Goal: Task Accomplishment & Management: Use online tool/utility

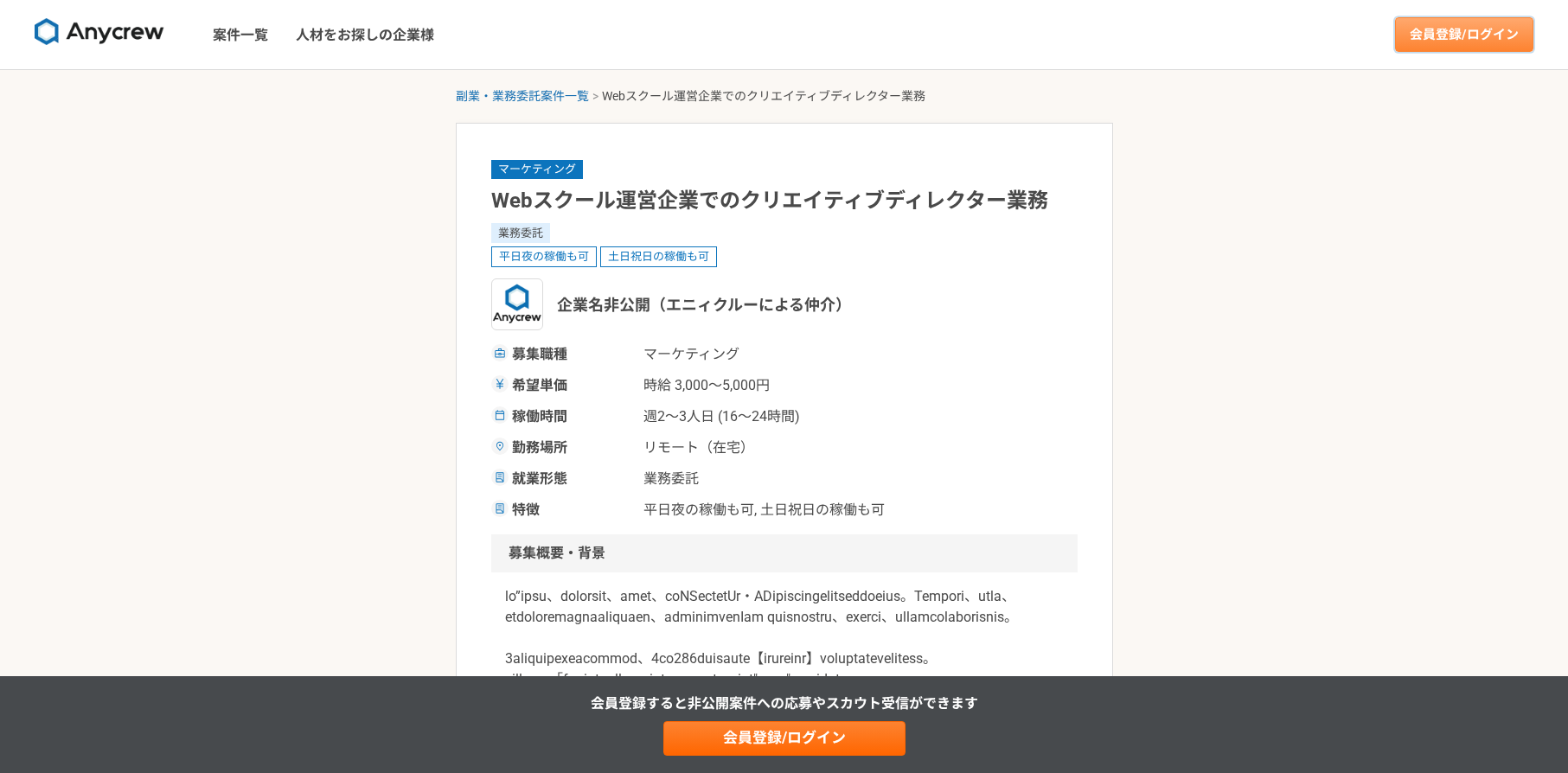
click at [1442, 49] on link "会員登録/ログイン" at bounding box center [1465, 35] width 139 height 35
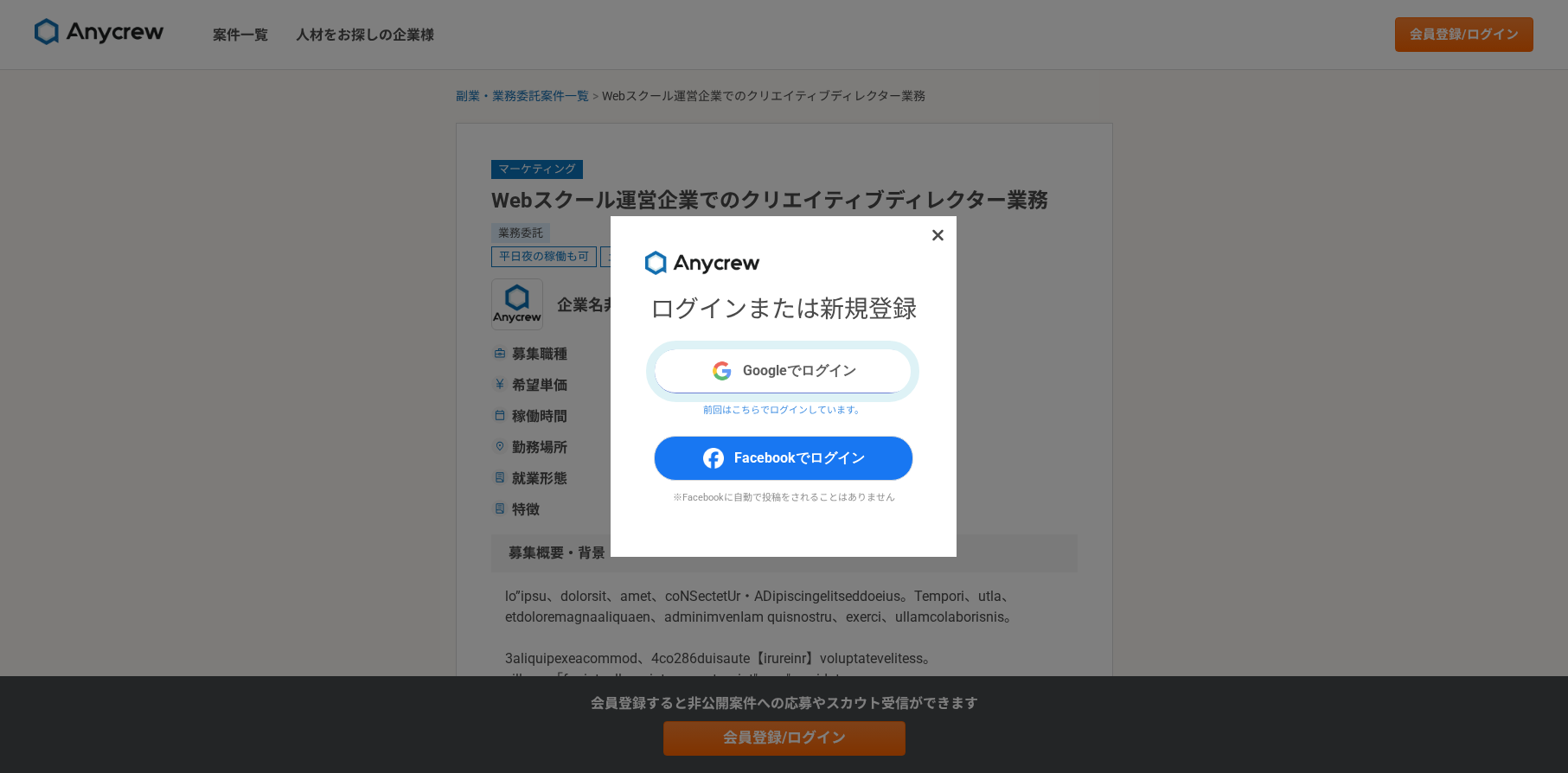
click at [845, 371] on button "Googleでログイン" at bounding box center [784, 371] width 259 height 45
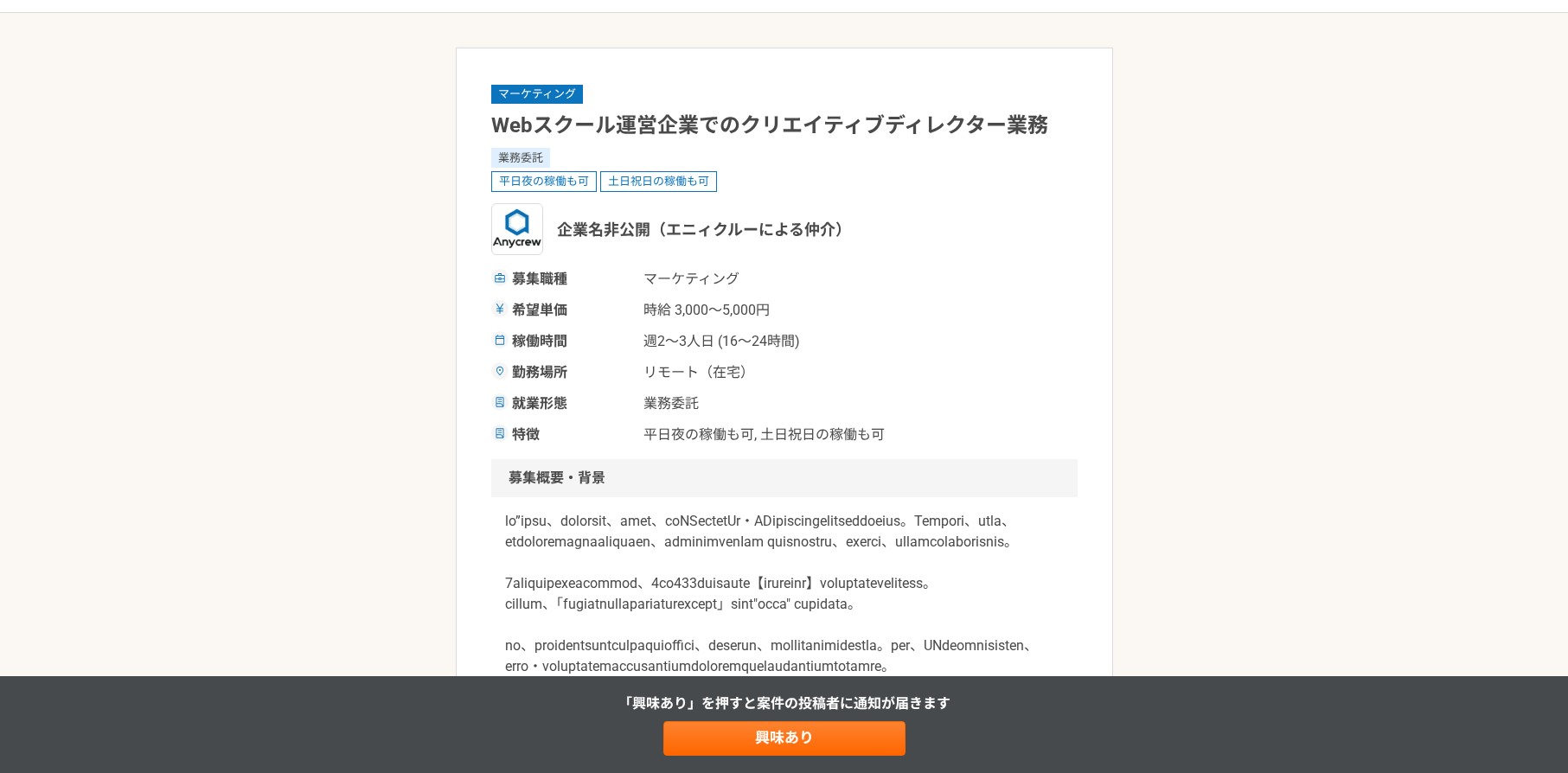
scroll to position [302, 0]
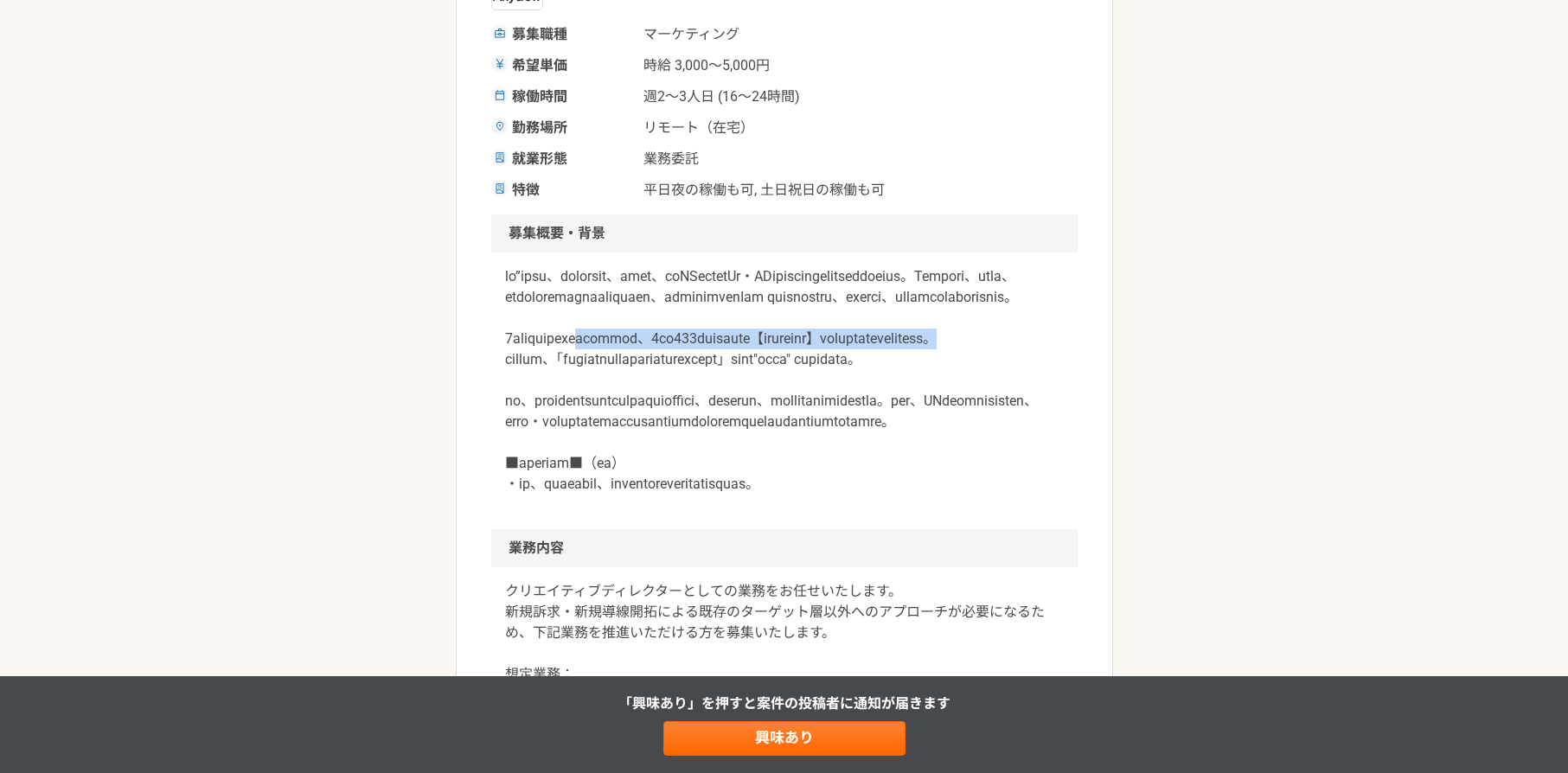
drag, startPoint x: 650, startPoint y: 385, endPoint x: 809, endPoint y: 416, distance: 162.0
click at [816, 409] on p at bounding box center [784, 381] width 559 height 228
click at [805, 432] on p at bounding box center [784, 381] width 559 height 228
drag, startPoint x: 679, startPoint y: 386, endPoint x: 714, endPoint y: 434, distance: 59.4
click at [714, 434] on p at bounding box center [784, 381] width 559 height 228
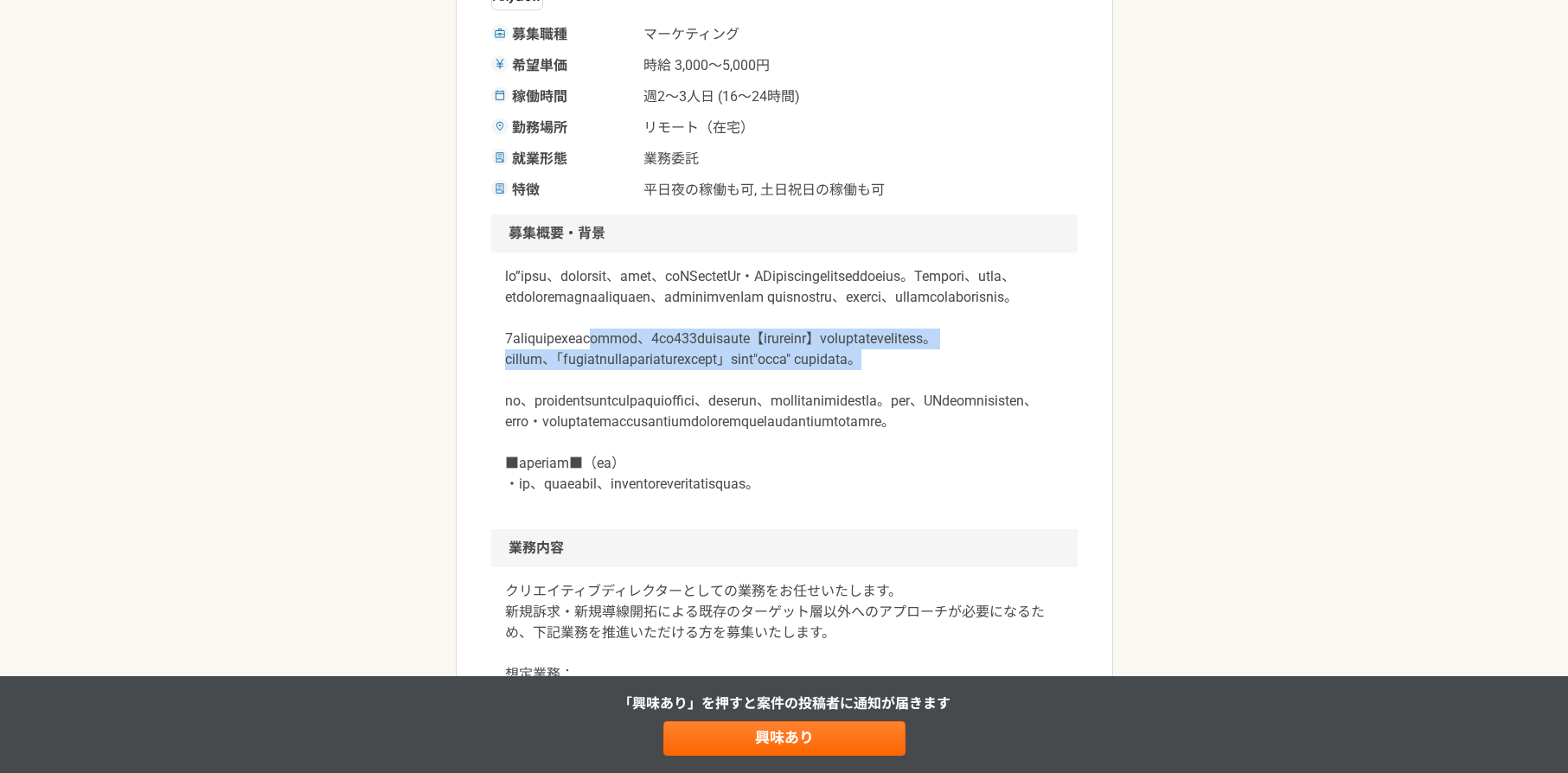
drag, startPoint x: 663, startPoint y: 419, endPoint x: 602, endPoint y: 392, distance: 66.7
click at [663, 419] on p at bounding box center [784, 381] width 559 height 228
drag, startPoint x: 626, startPoint y: 410, endPoint x: 672, endPoint y: 445, distance: 57.8
click at [662, 454] on p at bounding box center [784, 381] width 559 height 228
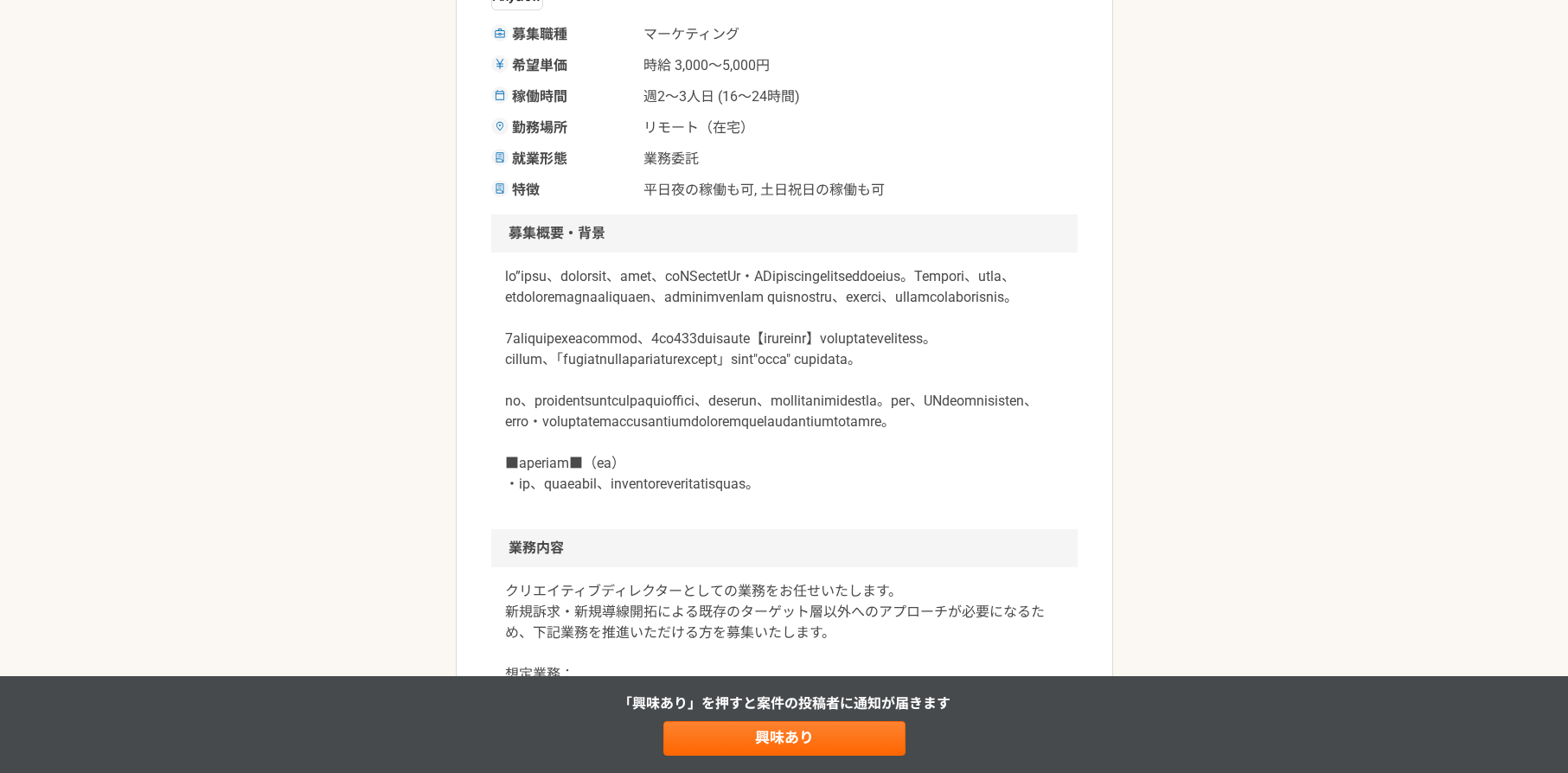
click at [685, 433] on p at bounding box center [784, 381] width 559 height 228
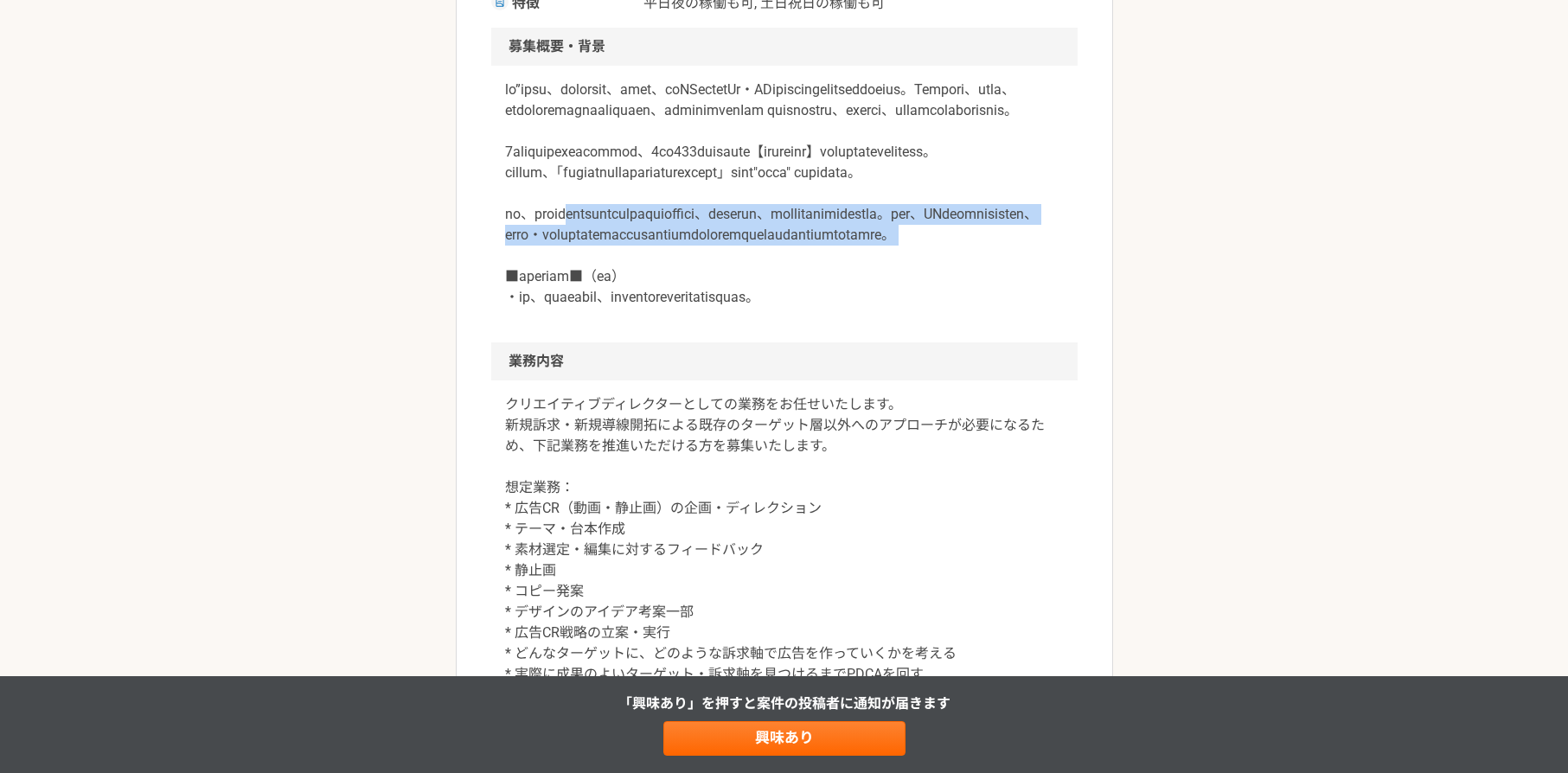
drag, startPoint x: 616, startPoint y: 290, endPoint x: 677, endPoint y: 385, distance: 112.9
click at [677, 308] on p at bounding box center [784, 193] width 559 height 228
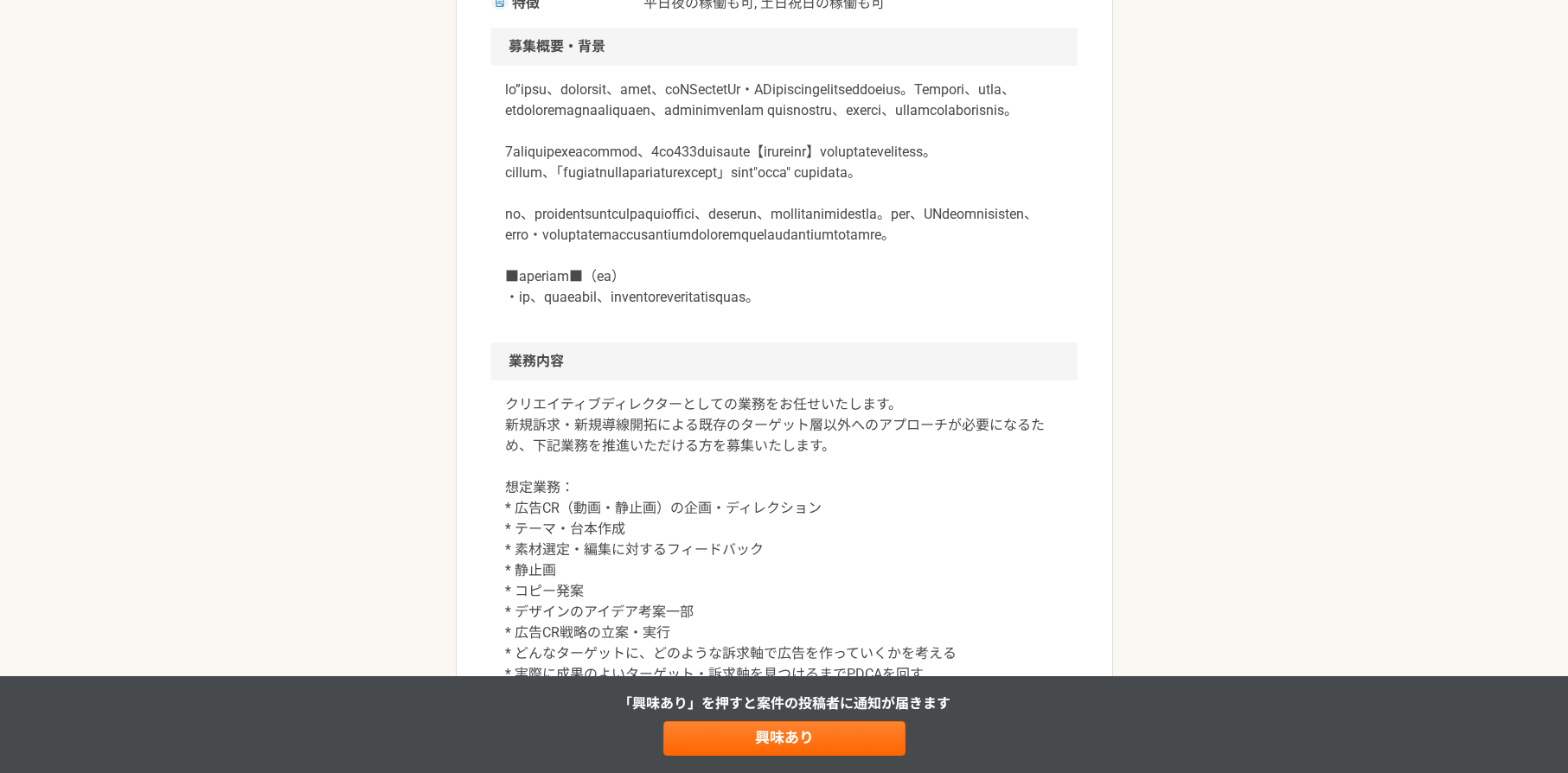
click at [763, 308] on p at bounding box center [784, 193] width 559 height 228
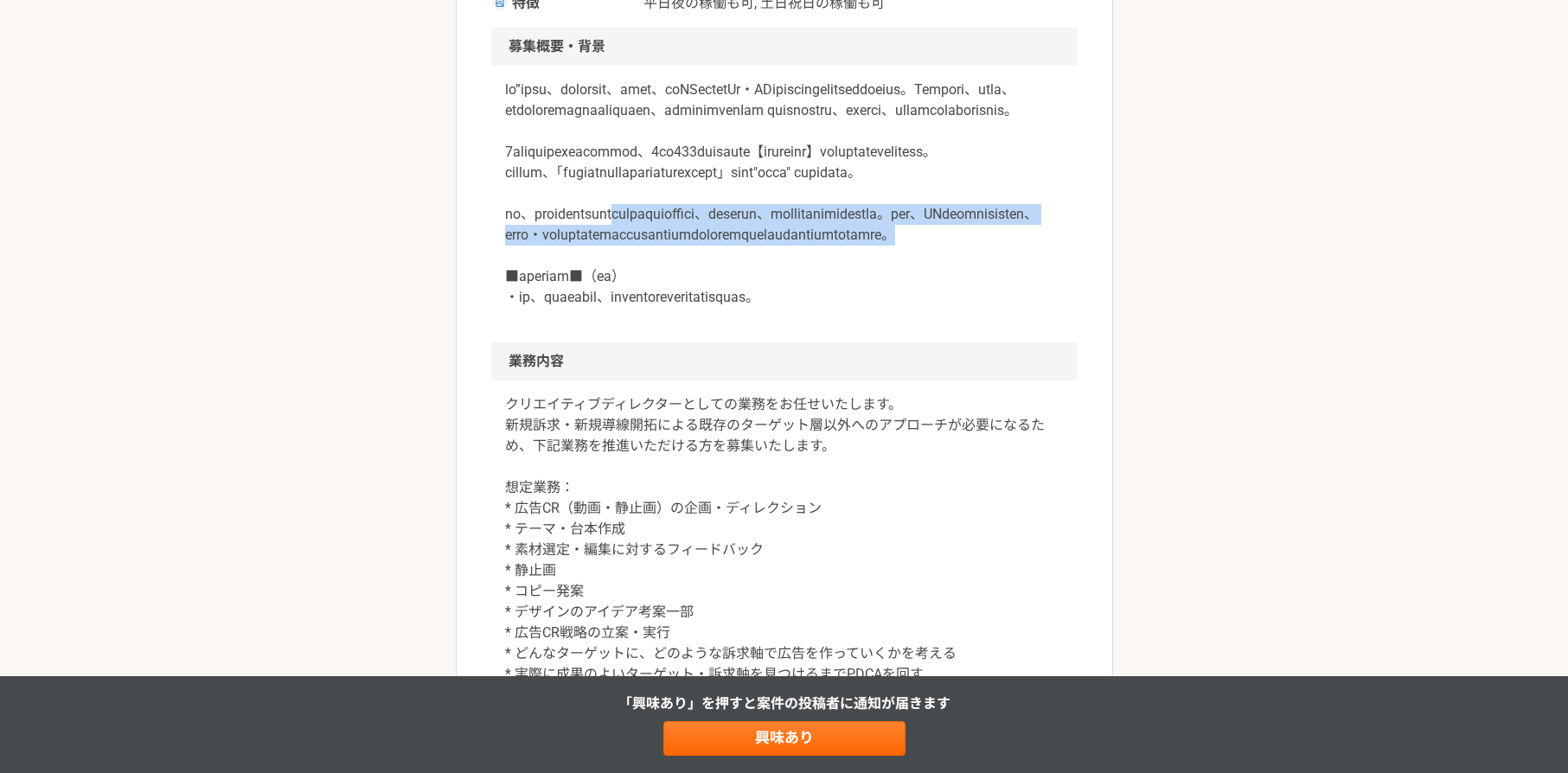
drag, startPoint x: 710, startPoint y: 289, endPoint x: 767, endPoint y: 360, distance: 91.0
click at [767, 308] on p at bounding box center [784, 193] width 559 height 228
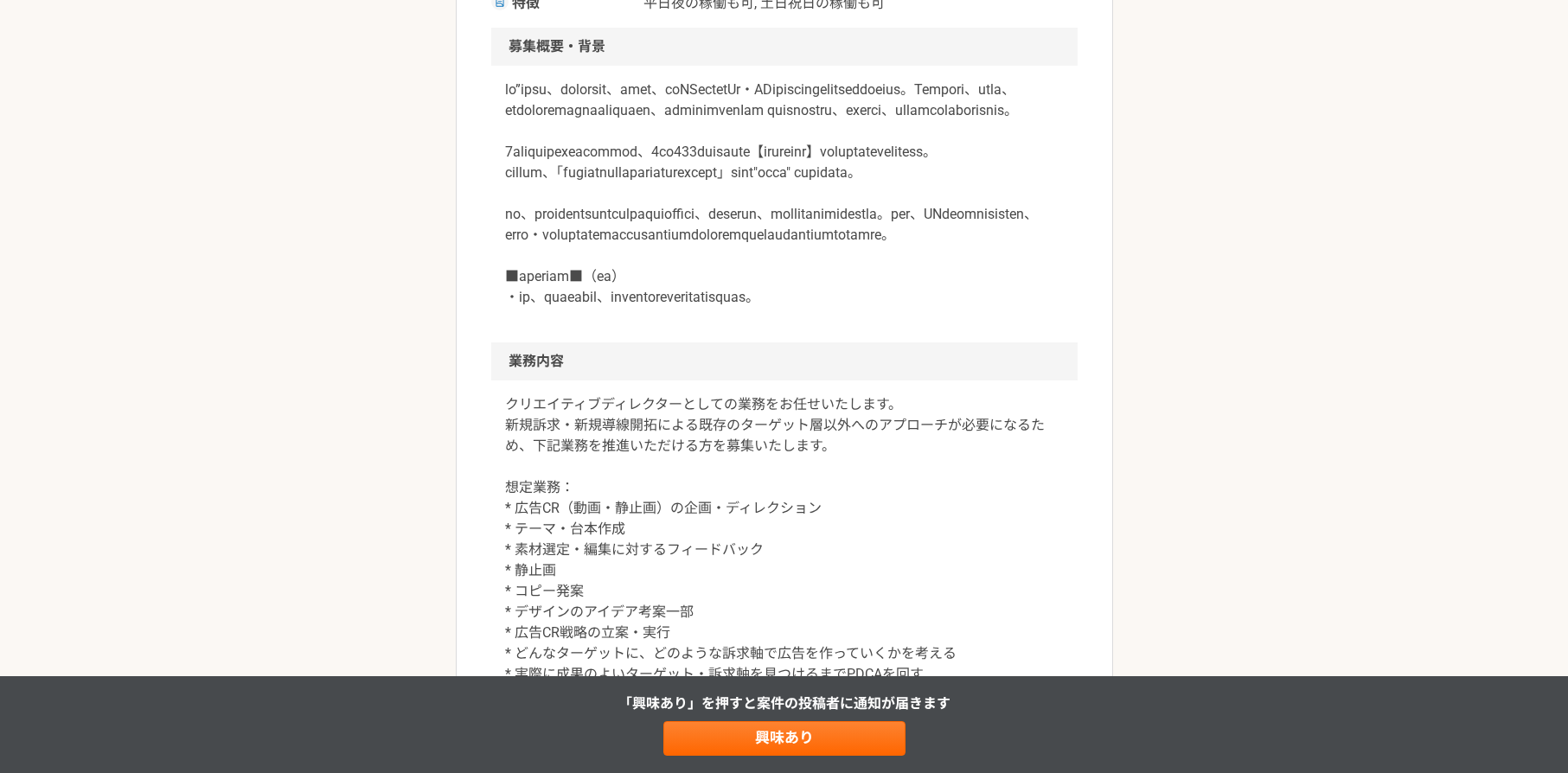
click at [817, 308] on p at bounding box center [784, 193] width 559 height 228
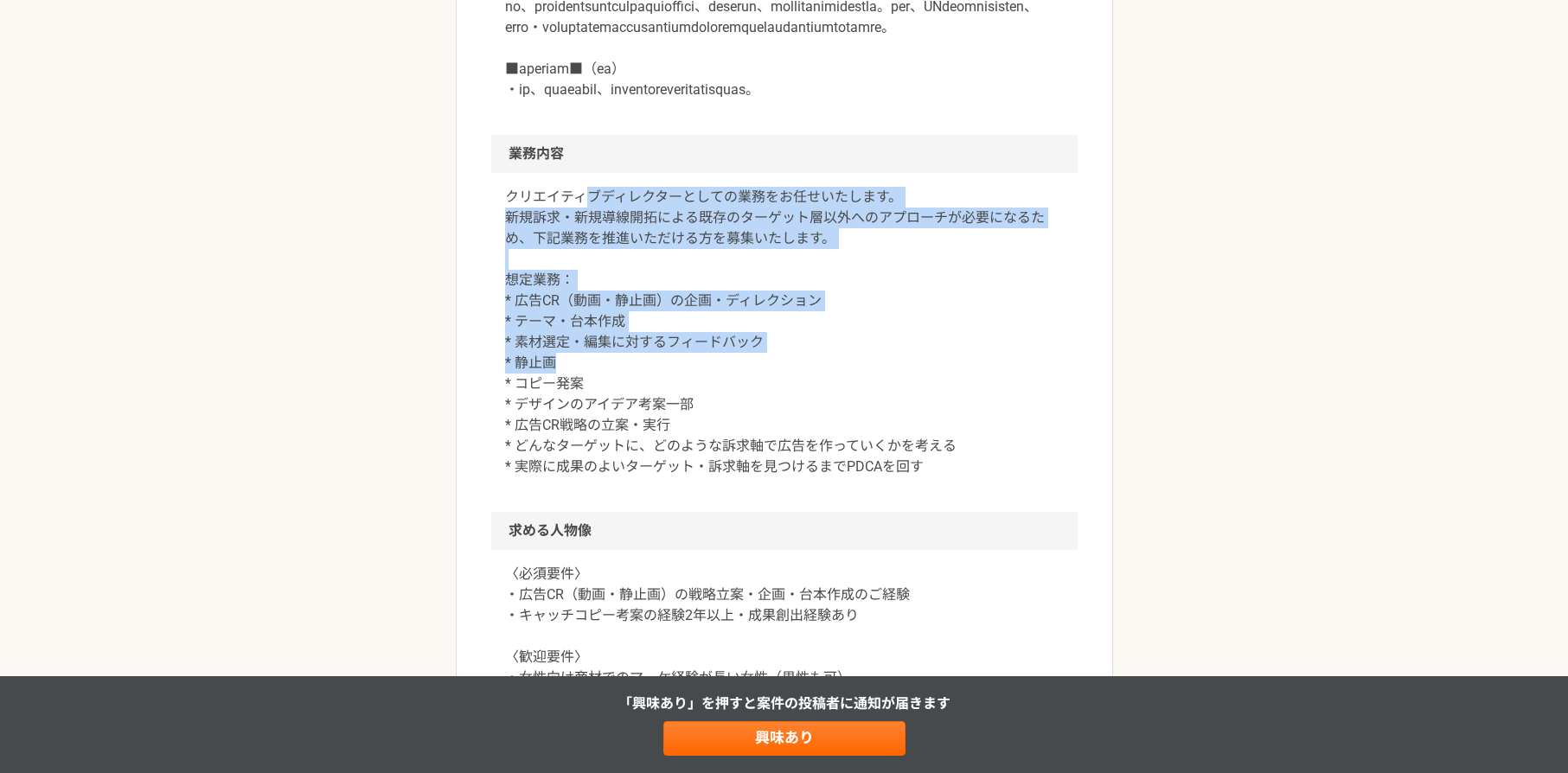
drag, startPoint x: 589, startPoint y: 316, endPoint x: 681, endPoint y: 481, distance: 188.9
click at [680, 477] on p "クリエイティブディレクターとしての業務をお任せいたします。 新規訴求・新規導線開拓による既存のターゲット層以外へのアプローチが必要になるため、下記業務を推進い…" at bounding box center [784, 332] width 559 height 290
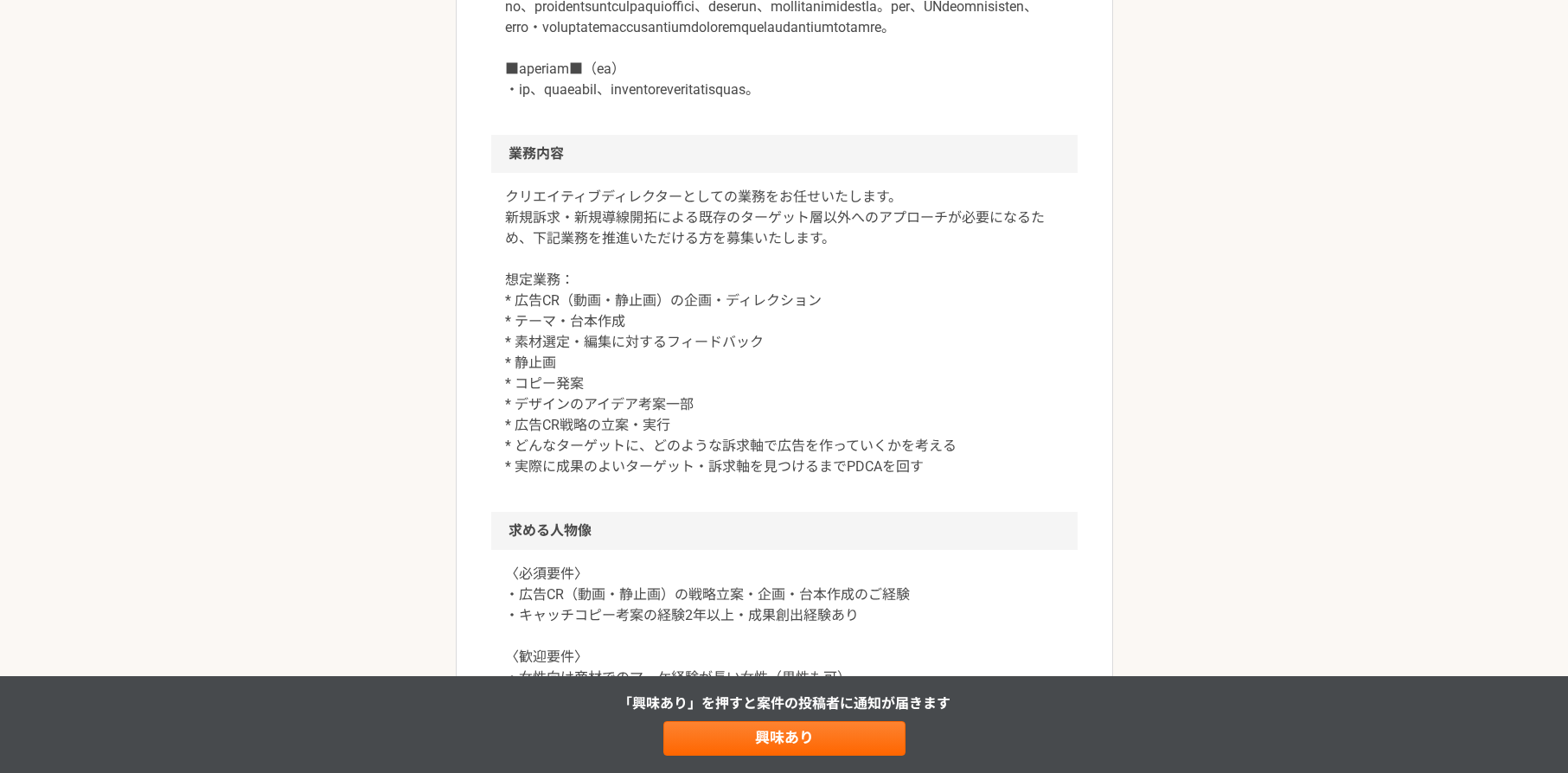
click at [696, 477] on p "クリエイティブディレクターとしての業務をお任せいたします。 新規訴求・新規導線開拓による既存のターゲット層以外へのアプローチが必要になるため、下記業務を推進い…" at bounding box center [784, 332] width 559 height 290
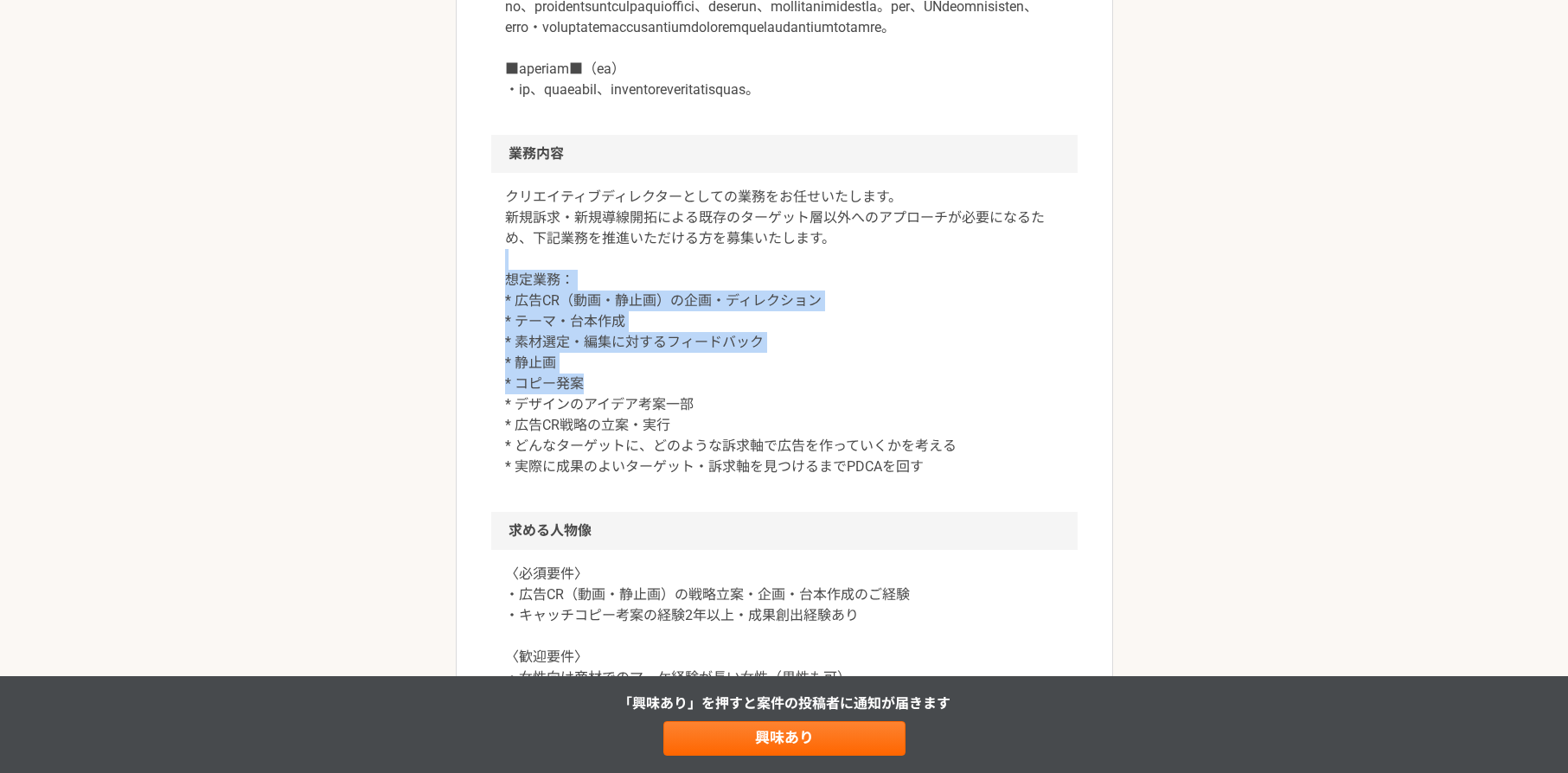
drag, startPoint x: 563, startPoint y: 374, endPoint x: 642, endPoint y: 515, distance: 161.6
click at [642, 477] on p "クリエイティブディレクターとしての業務をお任せいたします。 新規訴求・新規導線開拓による既存のターゲット層以外へのアプローチが必要になるため、下記業務を推進い…" at bounding box center [784, 332] width 559 height 290
click at [646, 477] on p "クリエイティブディレクターとしての業務をお任せいたします。 新規訴求・新規導線開拓による既存のターゲット層以外へのアプローチが必要になるため、下記業務を推進い…" at bounding box center [784, 332] width 559 height 290
drag, startPoint x: 593, startPoint y: 484, endPoint x: 634, endPoint y: 543, distance: 71.8
click at [634, 477] on p "クリエイティブディレクターとしての業務をお任せいたします。 新規訴求・新規導線開拓による既存のターゲット層以外へのアプローチが必要になるため、下記業務を推進い…" at bounding box center [784, 332] width 559 height 290
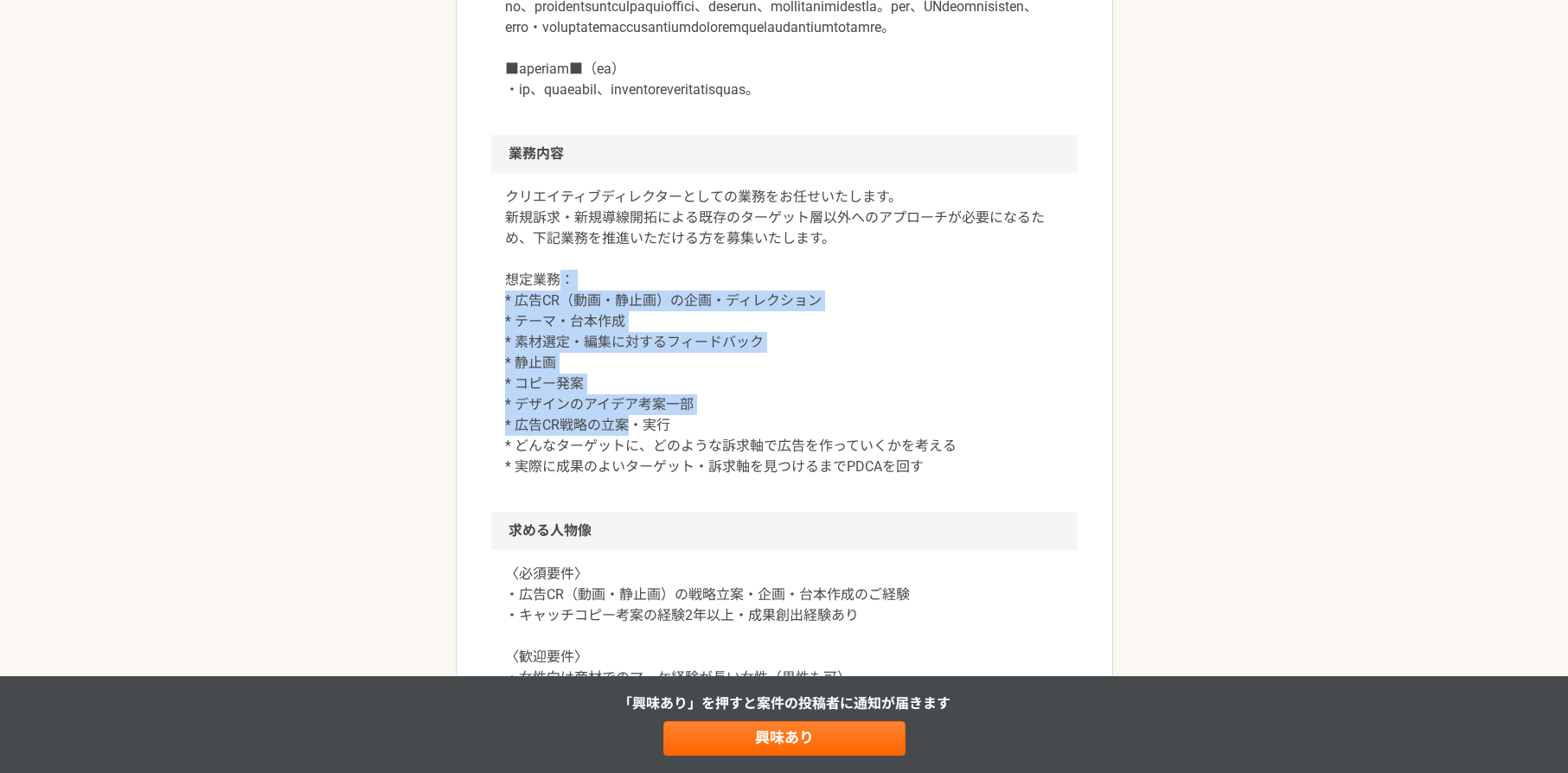
click at [742, 477] on p "クリエイティブディレクターとしての業務をお任せいたします。 新規訴求・新規導線開拓による既存のターゲット層以外へのアプローチが必要になるため、下記業務を推進い…" at bounding box center [784, 332] width 559 height 290
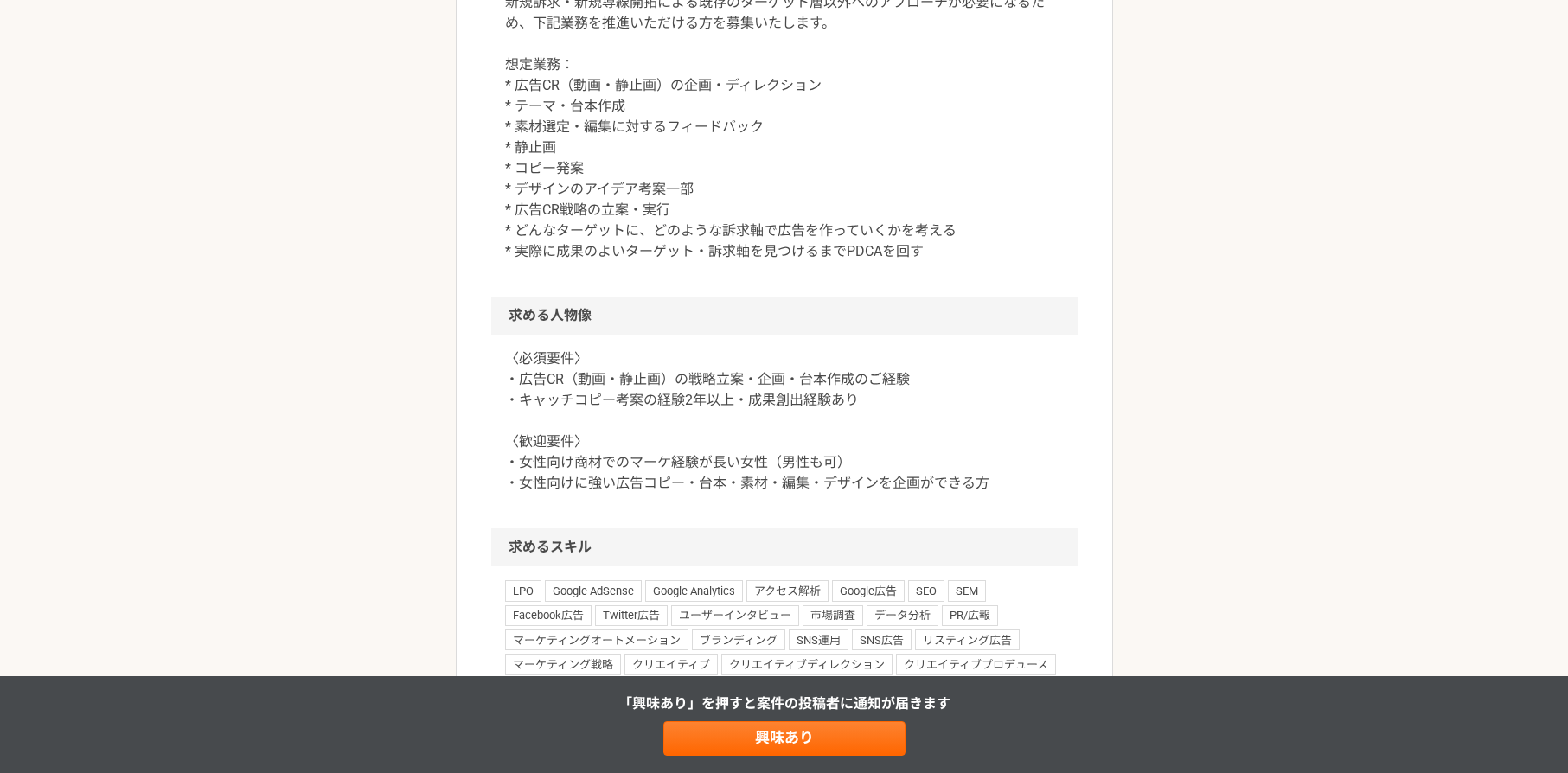
scroll to position [934, 0]
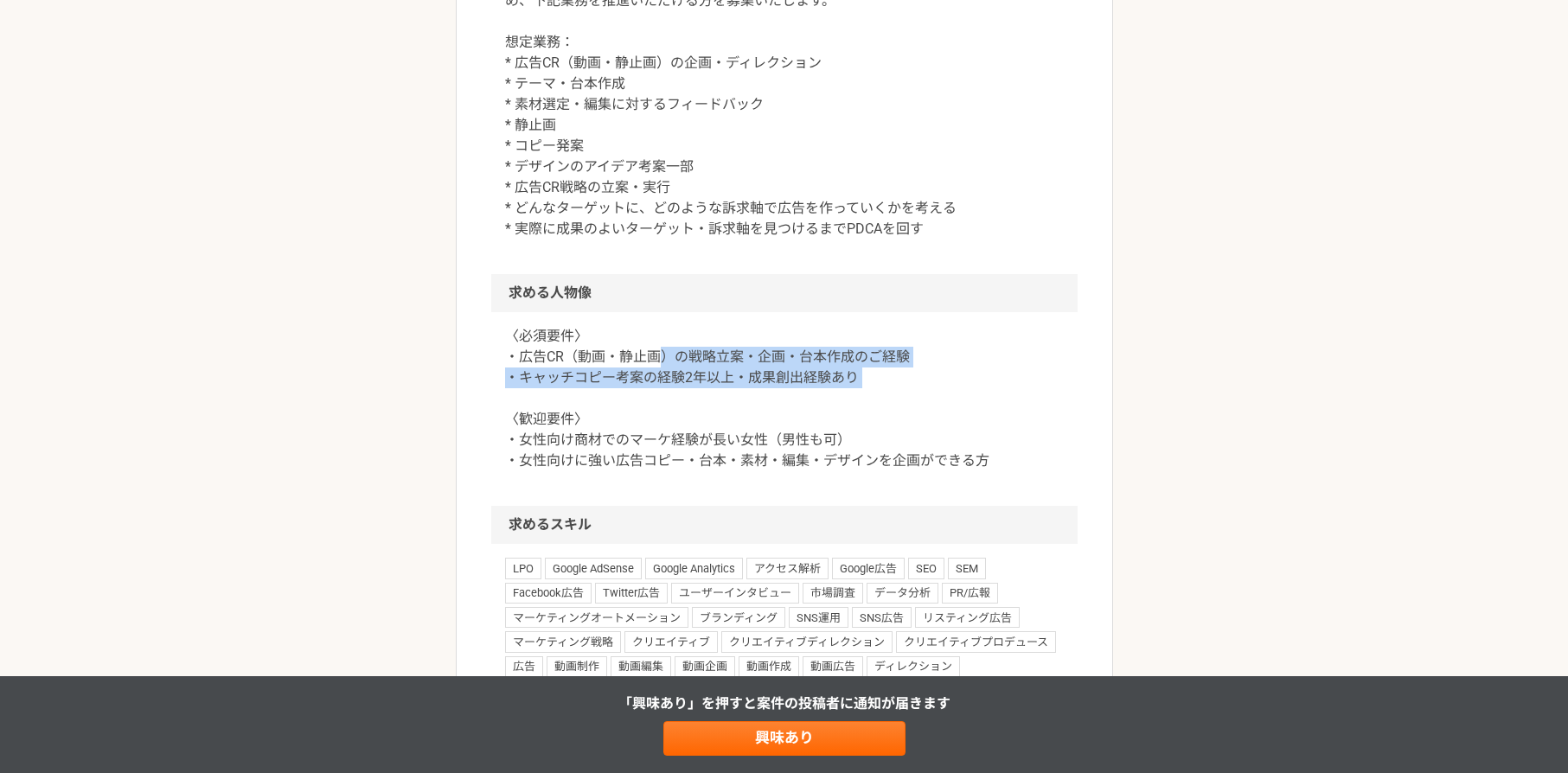
drag, startPoint x: 655, startPoint y: 475, endPoint x: 780, endPoint y: 532, distance: 137.4
click at [780, 471] on p "〈必須要件〉 ・広告CR（動画・静止画）の戦略立案・企画・台本作成のご経験 ・キャッチコピー考案の経験2年以上・成果創出経験あり 〈歓迎要件〉 ・女性向け商材…" at bounding box center [784, 398] width 559 height 145
click at [814, 471] on p "〈必須要件〉 ・広告CR（動画・静止画）の戦略立案・企画・台本作成のご経験 ・キャッチコピー考案の経験2年以上・成果創出経験あり 〈歓迎要件〉 ・女性向け商材…" at bounding box center [784, 398] width 559 height 145
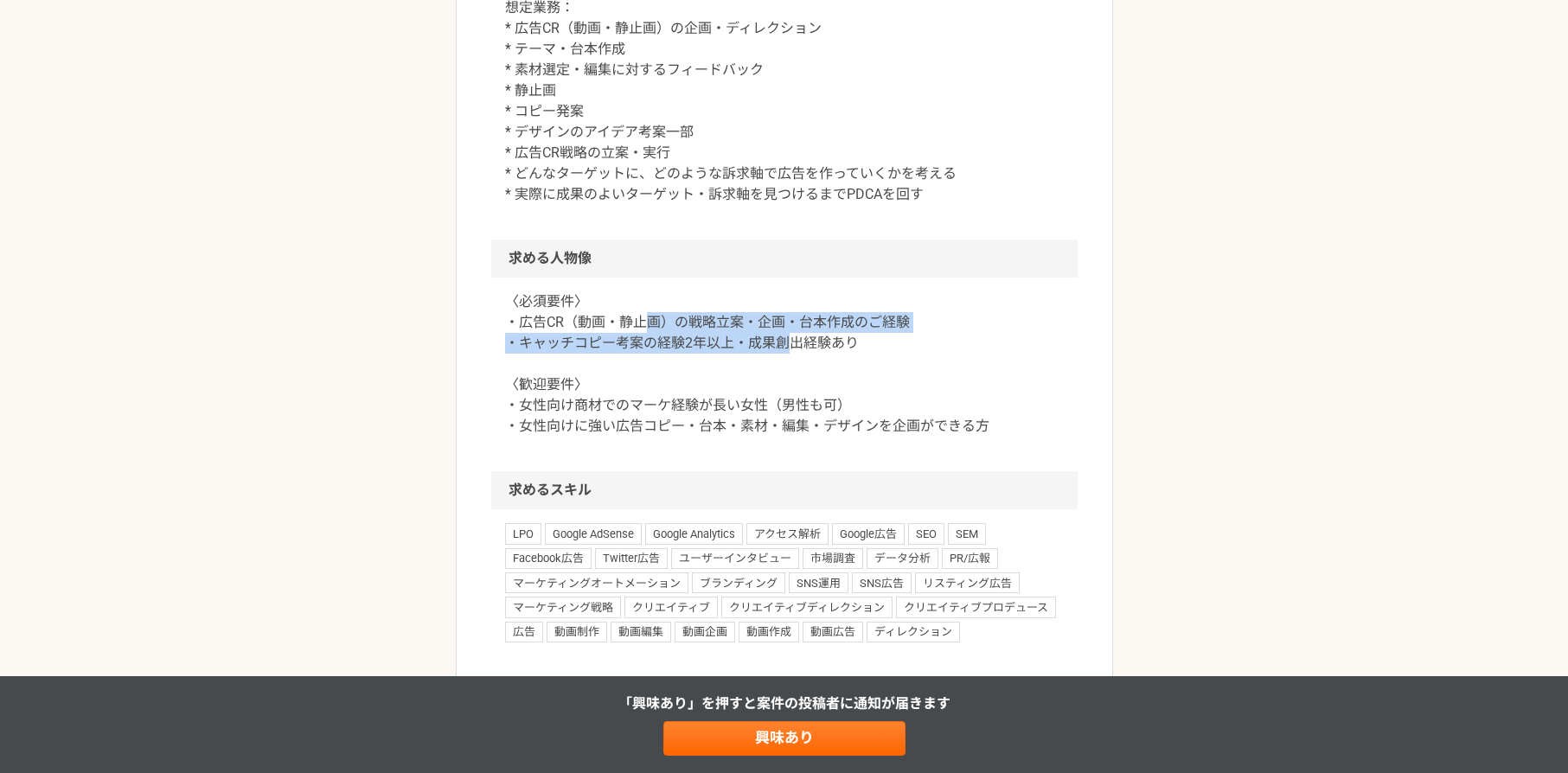
drag, startPoint x: 699, startPoint y: 451, endPoint x: 783, endPoint y: 465, distance: 85.2
click at [783, 436] on p "〈必須要件〉 ・広告CR（動画・静止画）の戦略立案・企画・台本作成のご経験 ・キャッチコピー考案の経験2年以上・成果創出経験あり 〈歓迎要件〉 ・女性向け商材…" at bounding box center [784, 363] width 559 height 145
click at [784, 436] on p "〈必須要件〉 ・広告CR（動画・静止画）の戦略立案・企画・台本作成のご経験 ・キャッチコピー考案の経験2年以上・成果創出経験あり 〈歓迎要件〉 ・女性向け商材…" at bounding box center [784, 363] width 559 height 145
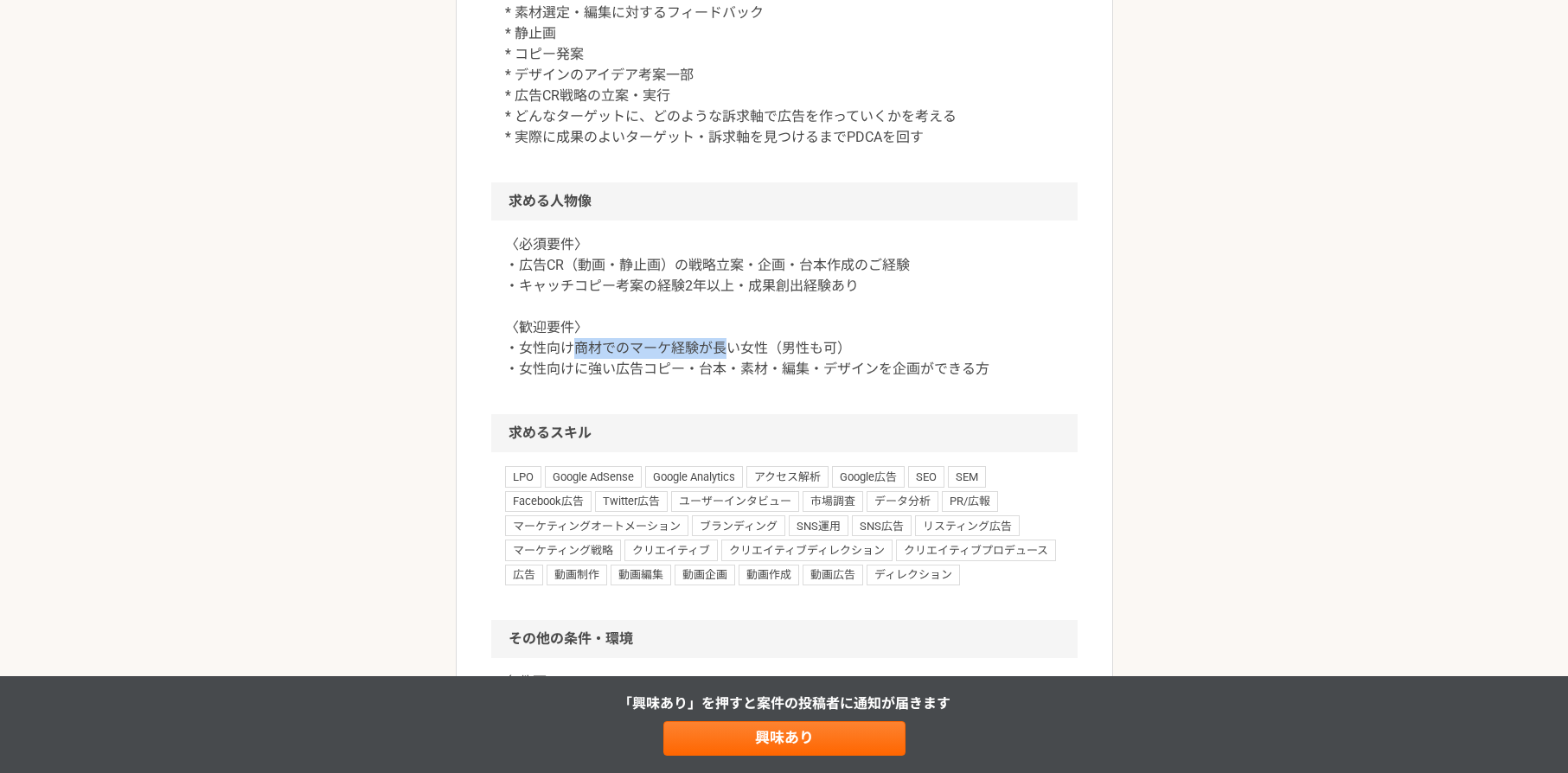
drag, startPoint x: 577, startPoint y: 468, endPoint x: 729, endPoint y: 480, distance: 152.5
click at [729, 380] on p "〈必須要件〉 ・広告CR（動画・静止画）の戦略立案・企画・台本作成のご経験 ・キャッチコピー考案の経験2年以上・成果創出経験あり 〈歓迎要件〉 ・女性向け商材…" at bounding box center [784, 307] width 559 height 145
click at [726, 380] on p "〈必須要件〉 ・広告CR（動画・静止画）の戦略立案・企画・台本作成のご経験 ・キャッチコピー考案の経験2年以上・成果創出経験あり 〈歓迎要件〉 ・女性向け商材…" at bounding box center [784, 307] width 559 height 145
drag, startPoint x: 695, startPoint y: 490, endPoint x: 703, endPoint y: 496, distance: 10.0
click at [703, 380] on p "〈必須要件〉 ・広告CR（動画・静止画）の戦略立案・企画・台本作成のご経験 ・キャッチコピー考案の経験2年以上・成果創出経験あり 〈歓迎要件〉 ・女性向け商材…" at bounding box center [784, 307] width 559 height 145
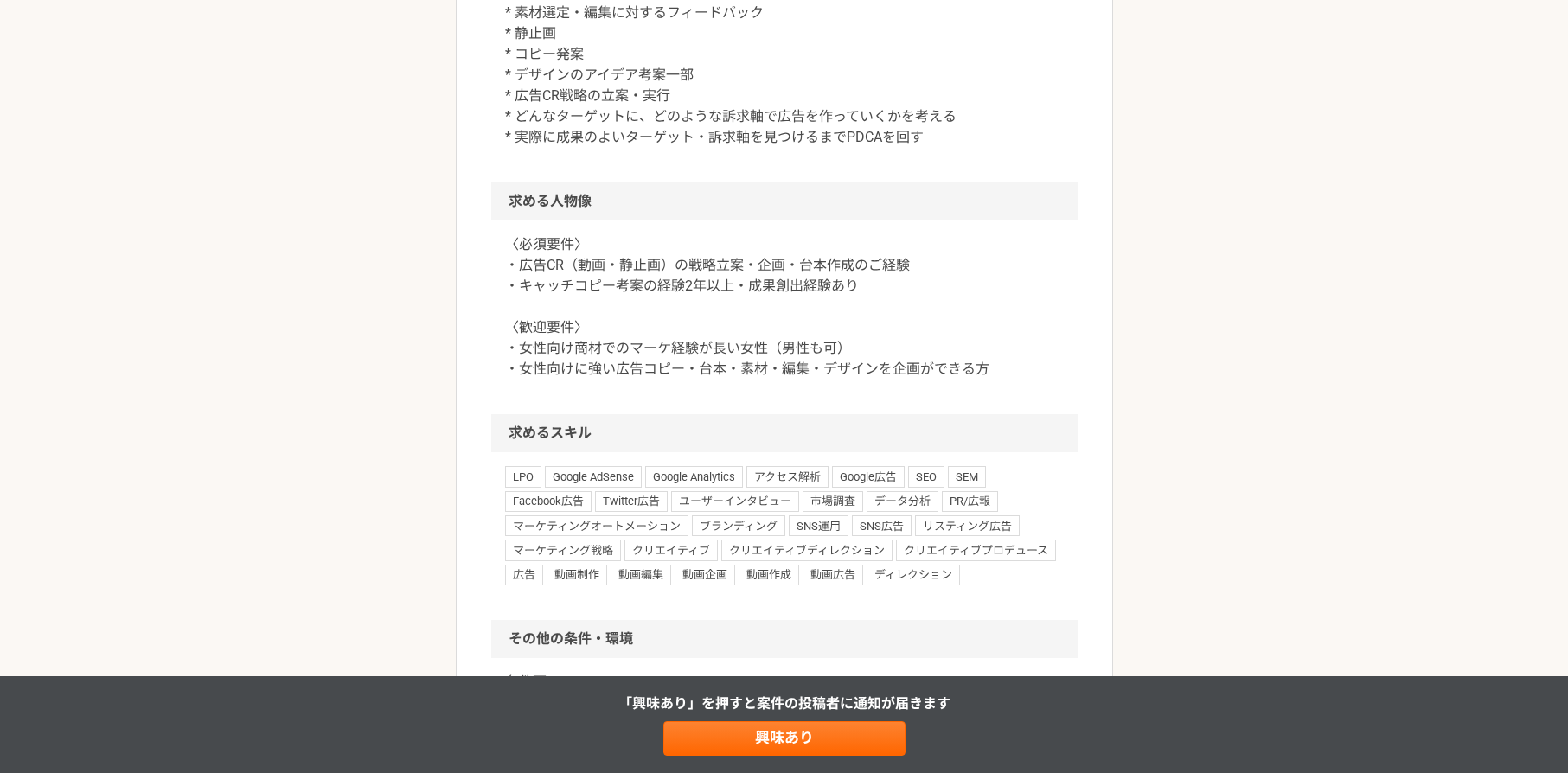
click at [754, 380] on p "〈必須要件〉 ・広告CR（動画・静止画）の戦略立案・企画・台本作成のご経験 ・キャッチコピー考案の経験2年以上・成果創出経験あり 〈歓迎要件〉 ・女性向け商材…" at bounding box center [784, 307] width 559 height 145
drag, startPoint x: 631, startPoint y: 471, endPoint x: 710, endPoint y: 502, distance: 84.9
click at [710, 380] on p "〈必須要件〉 ・広告CR（動画・静止画）の戦略立案・企画・台本作成のご経験 ・キャッチコピー考案の経験2年以上・成果創出経験あり 〈歓迎要件〉 ・女性向け商材…" at bounding box center [784, 307] width 559 height 145
click at [745, 380] on p "〈必須要件〉 ・広告CR（動画・静止画）の戦略立案・企画・台本作成のご経験 ・キャッチコピー考案の経験2年以上・成果創出経験あり 〈歓迎要件〉 ・女性向け商材…" at bounding box center [784, 307] width 559 height 145
drag, startPoint x: 637, startPoint y: 482, endPoint x: 742, endPoint y: 498, distance: 106.2
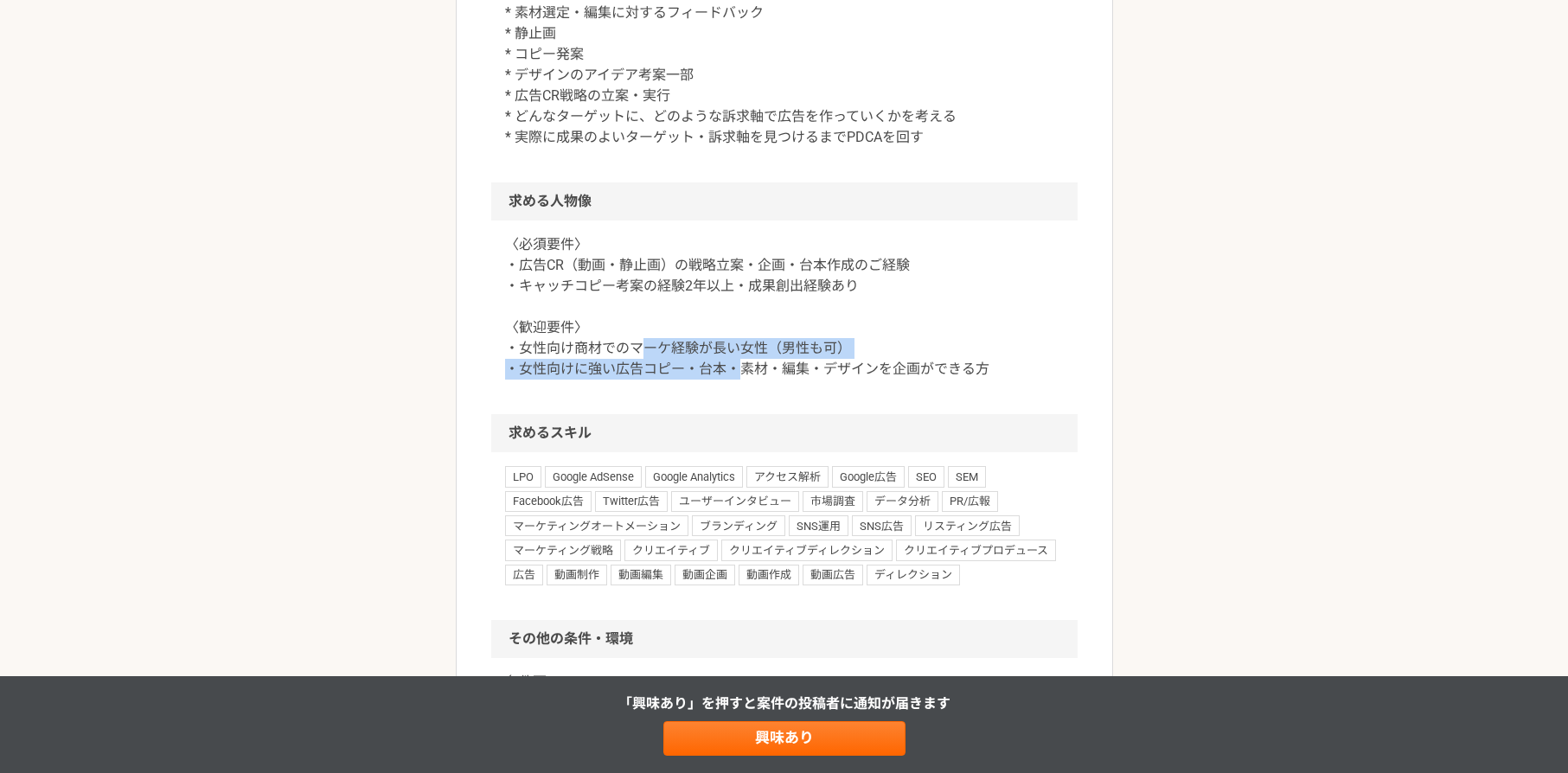
click at [742, 380] on p "〈必須要件〉 ・広告CR（動画・静止画）の戦略立案・企画・台本作成のご経験 ・キャッチコピー考案の経験2年以上・成果創出経験あり 〈歓迎要件〉 ・女性向け商材…" at bounding box center [784, 307] width 559 height 145
drag, startPoint x: 784, startPoint y: 497, endPoint x: 831, endPoint y: 486, distance: 48.3
click at [787, 380] on p "〈必須要件〉 ・広告CR（動画・静止画）の戦略立案・企画・台本作成のご経験 ・キャッチコピー考案の経験2年以上・成果創出経験あり 〈歓迎要件〉 ・女性向け商材…" at bounding box center [784, 307] width 559 height 145
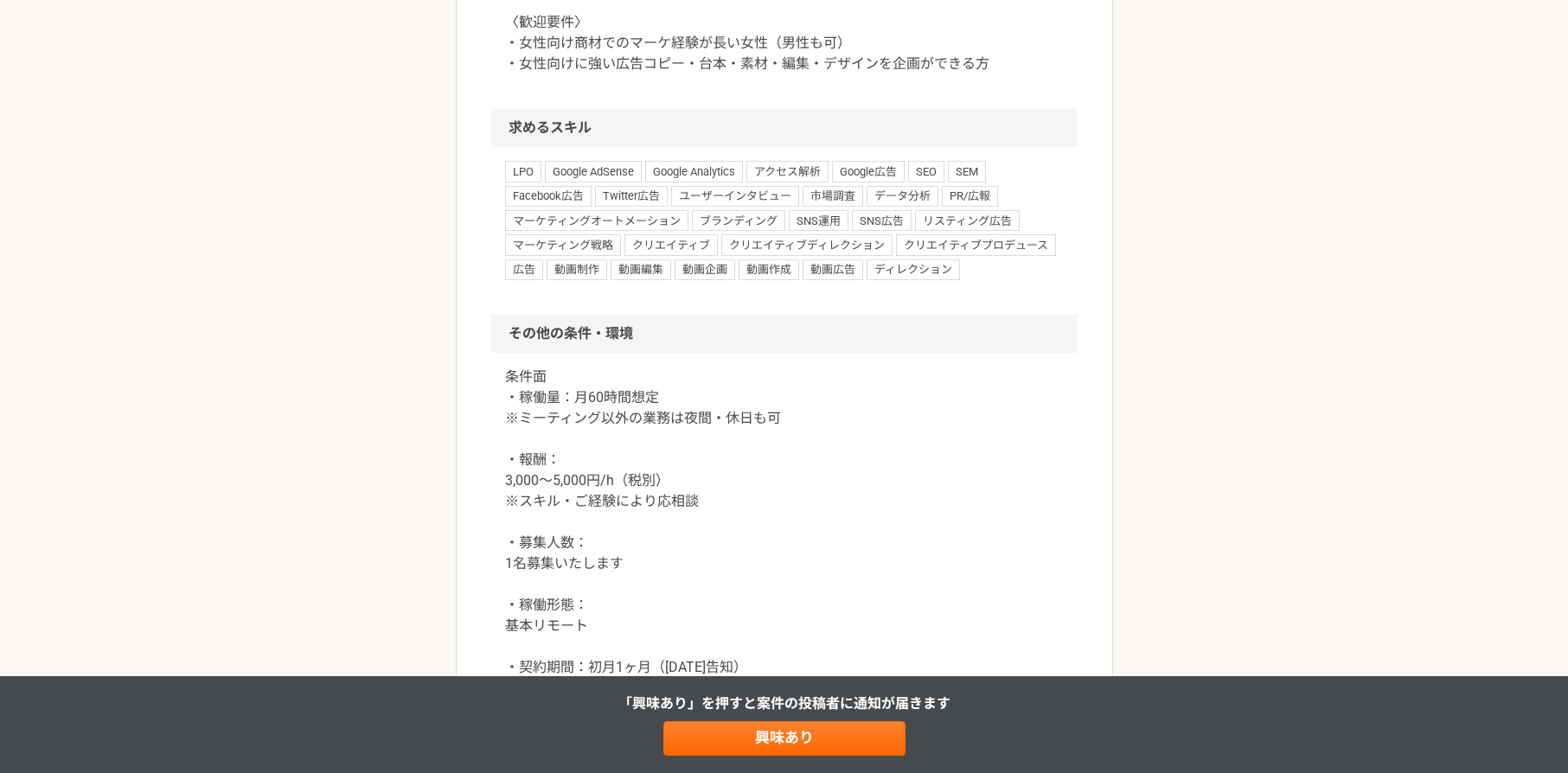
scroll to position [1478, 0]
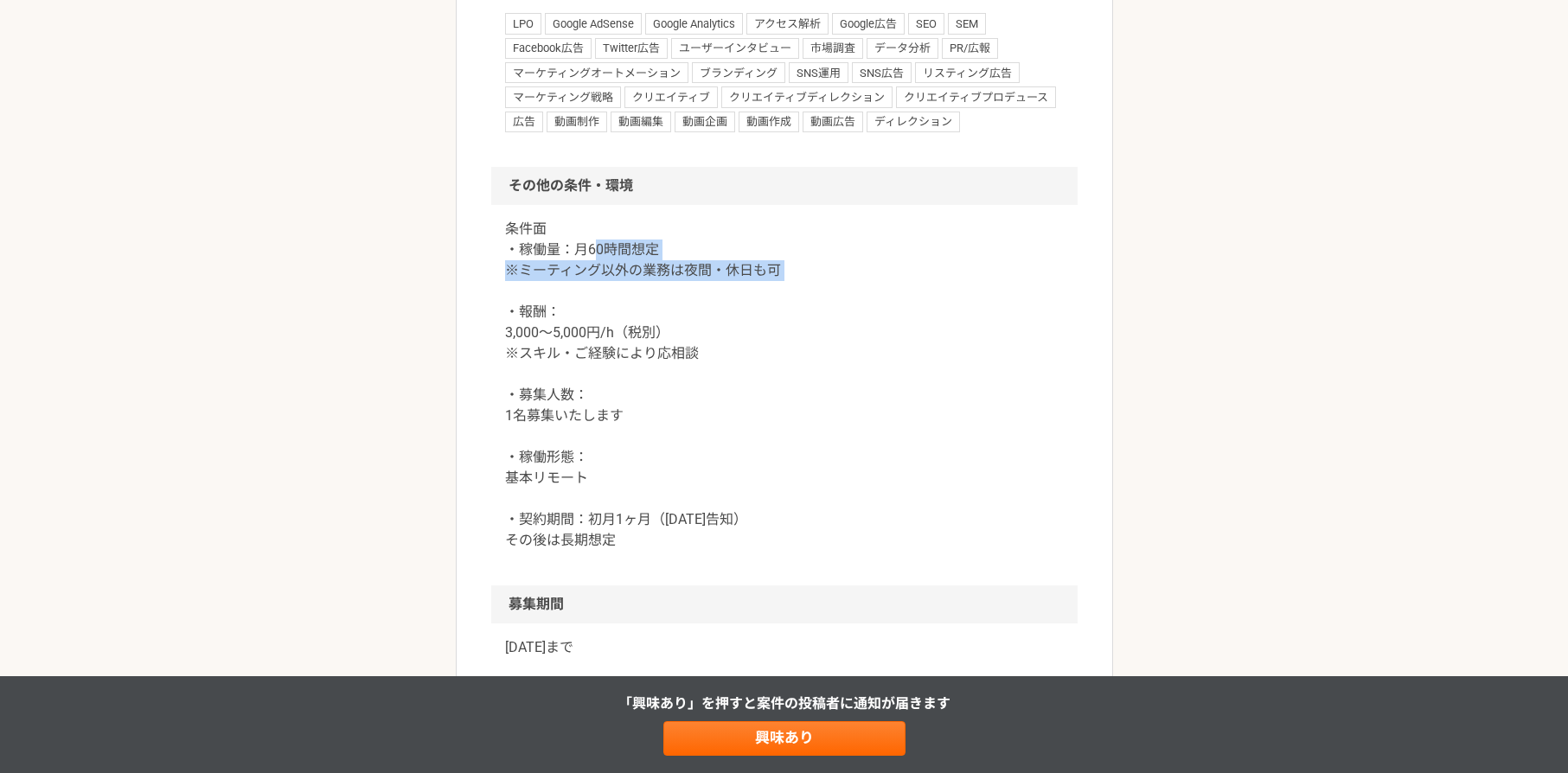
drag, startPoint x: 597, startPoint y: 372, endPoint x: 677, endPoint y: 409, distance: 88.1
click at [676, 410] on p "条件面 ・稼働量：月60時間想定 ※ミーティング以外の業務は夜間・休日も可 ・報酬： 3,000〜5,000円/h（税別） ※スキル・ご経験により応相談 ・募…" at bounding box center [784, 385] width 559 height 332
click at [739, 402] on p "条件面 ・稼働量：月60時間想定 ※ミーティング以外の業務は夜間・休日も可 ・報酬： 3,000〜5,000円/h（税別） ※スキル・ご経験により応相談 ・募…" at bounding box center [784, 385] width 559 height 332
drag, startPoint x: 603, startPoint y: 370, endPoint x: 696, endPoint y: 405, distance: 99.4
click at [696, 405] on p "条件面 ・稼働量：月60時間想定 ※ミーティング以外の業務は夜間・休日も可 ・報酬： 3,000〜5,000円/h（税別） ※スキル・ご経験により応相談 ・募…" at bounding box center [784, 385] width 559 height 332
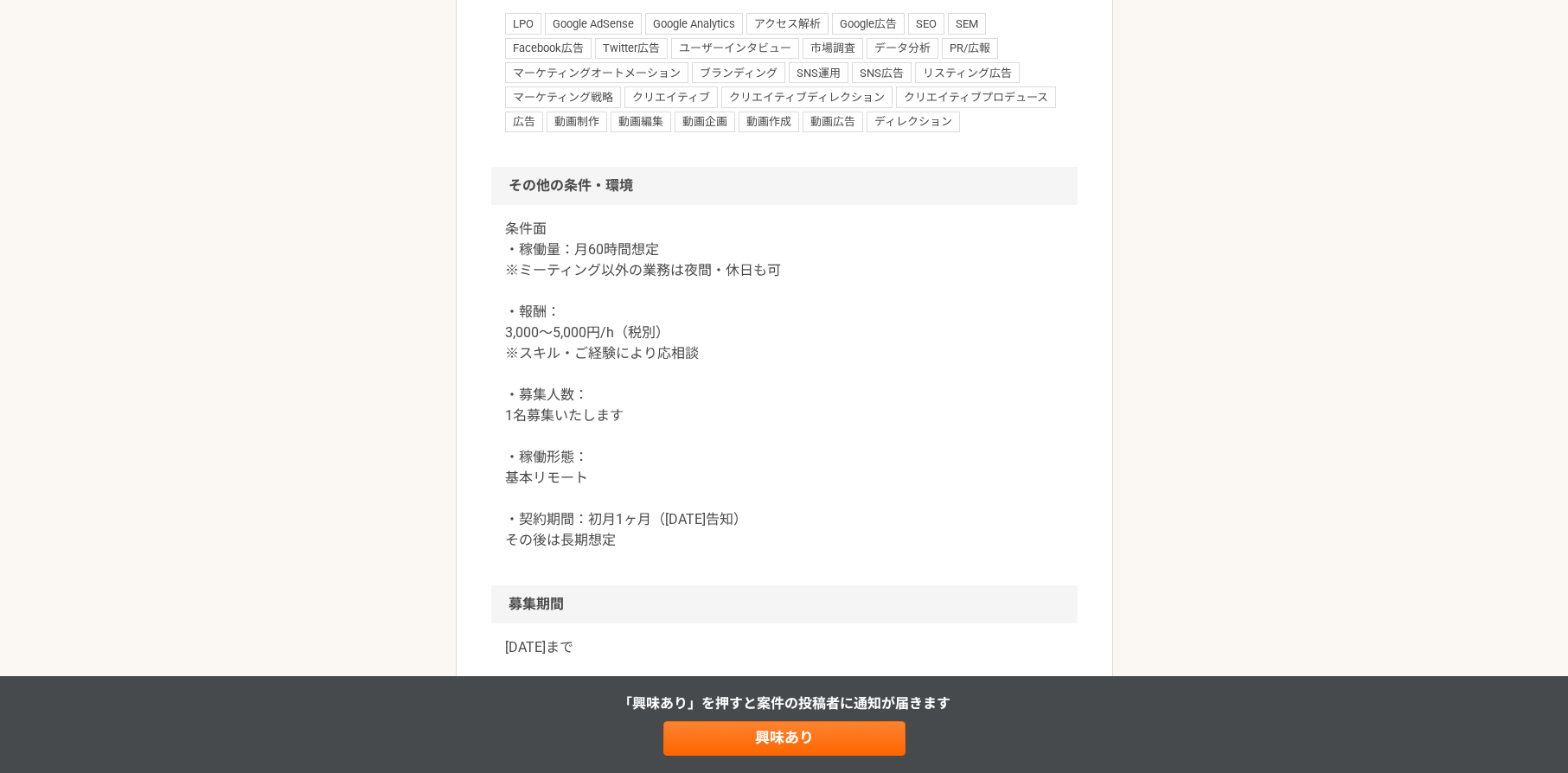
click at [719, 420] on p "条件面 ・稼働量：月60時間想定 ※ミーティング以外の業務は夜間・休日も可 ・報酬： 3,000〜5,000円/h（税別） ※スキル・ご経験により応相談 ・募…" at bounding box center [784, 385] width 559 height 332
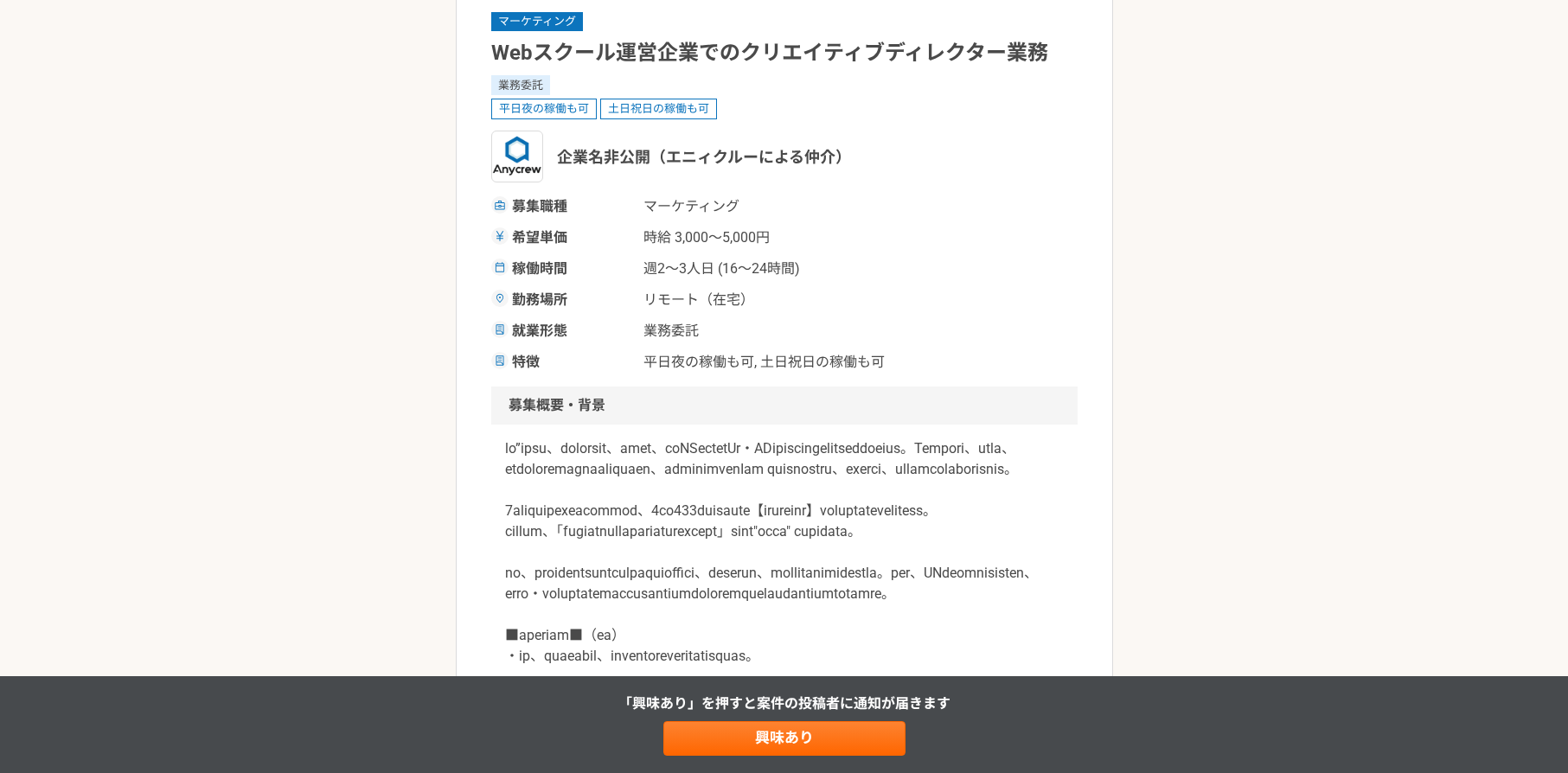
scroll to position [0, 0]
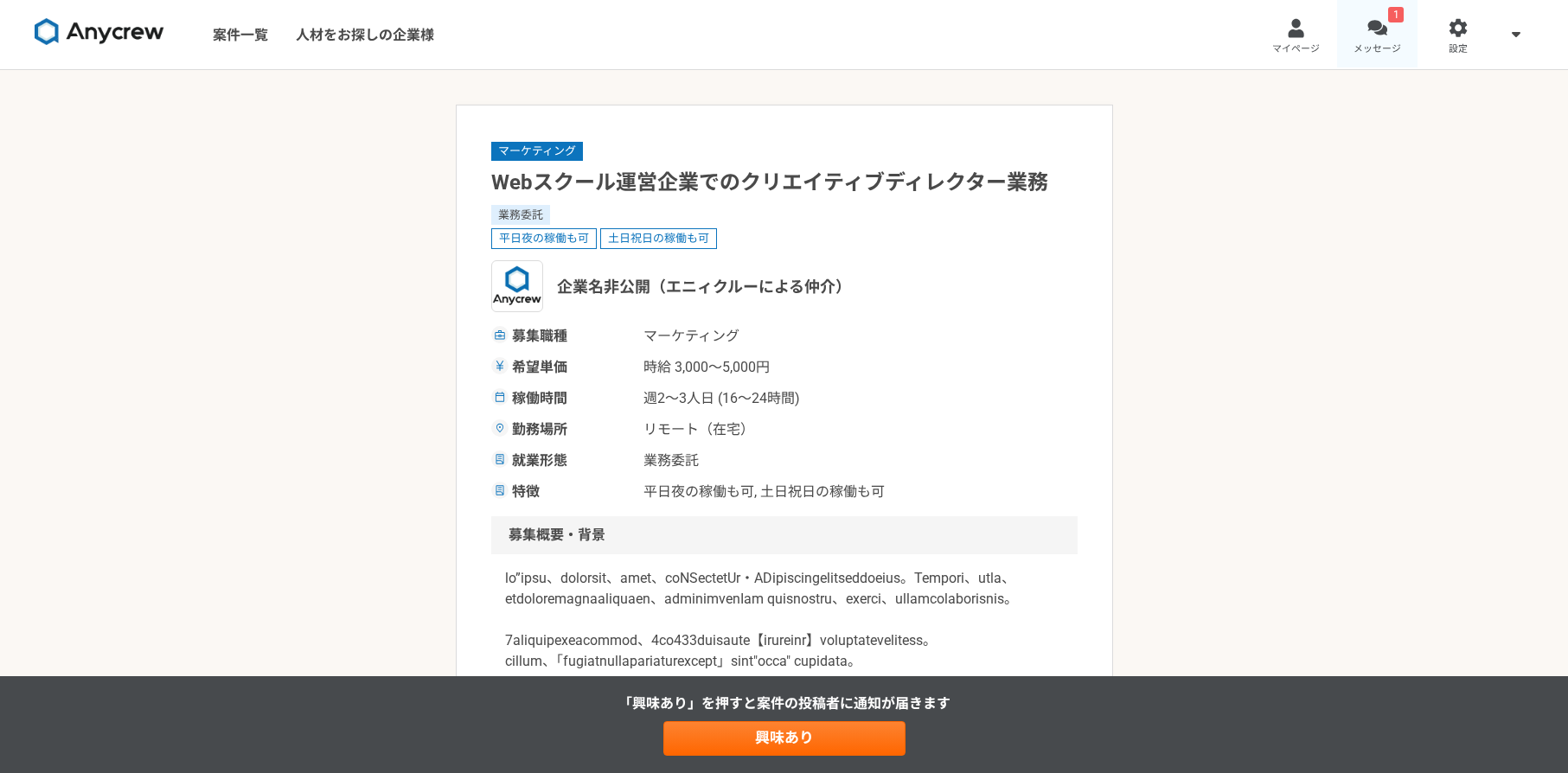
click at [1372, 29] on div at bounding box center [1378, 28] width 20 height 20
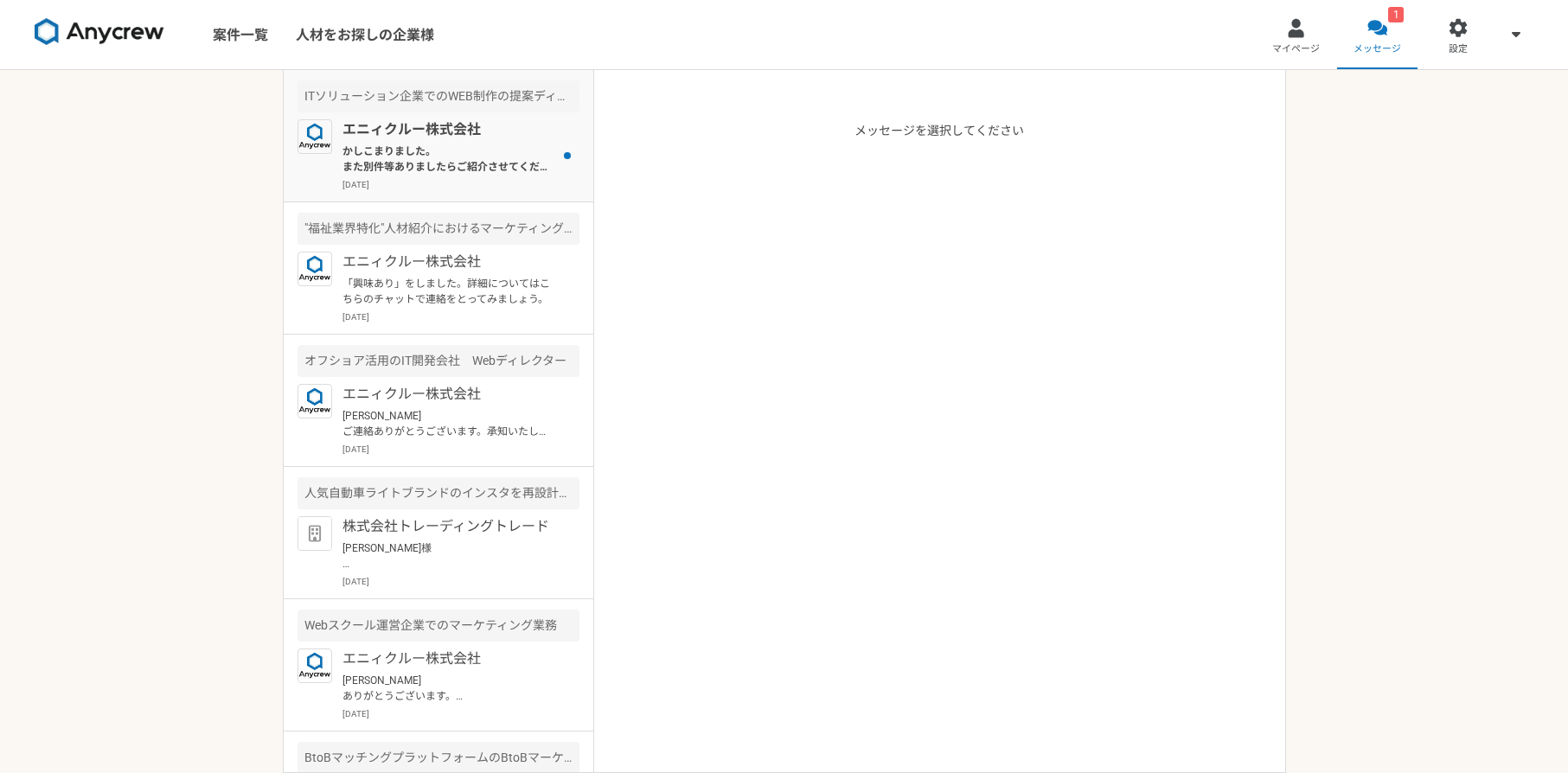
click at [469, 172] on p "かしこまりました。 また別件等ありましたらご紹介させてください。 よろしくお願いいたします。" at bounding box center [449, 159] width 214 height 31
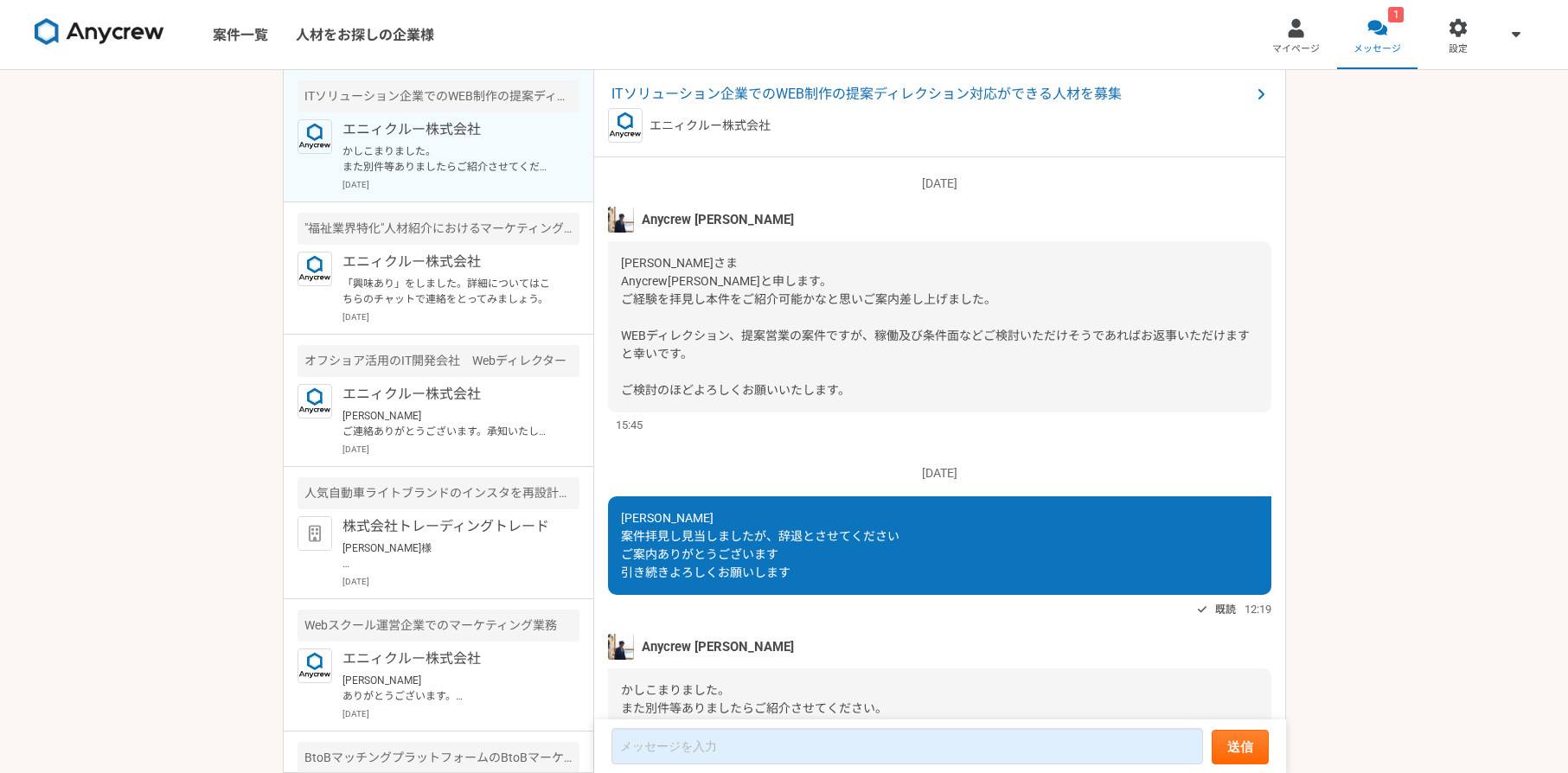
scroll to position [100, 0]
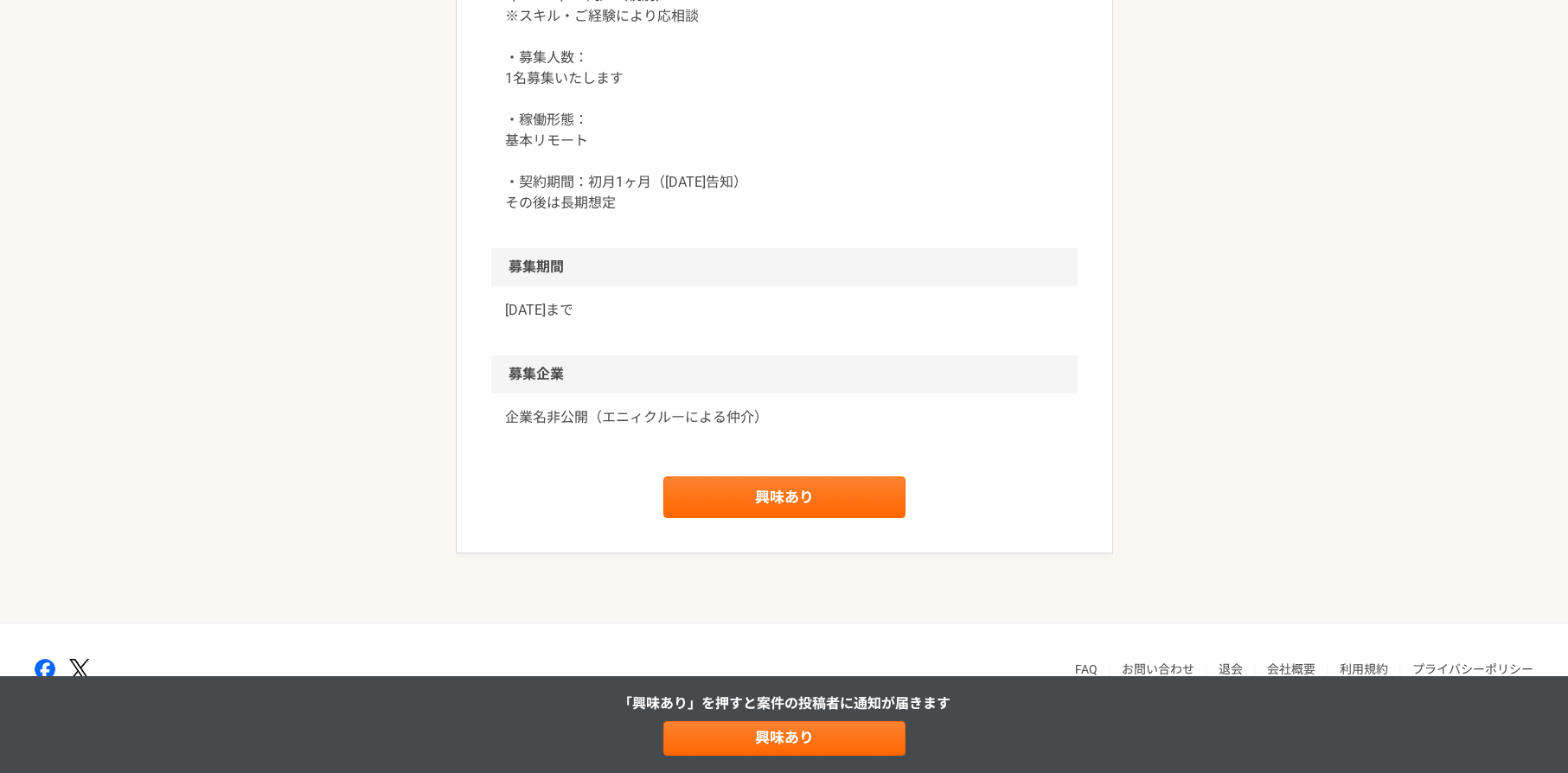
scroll to position [2037, 0]
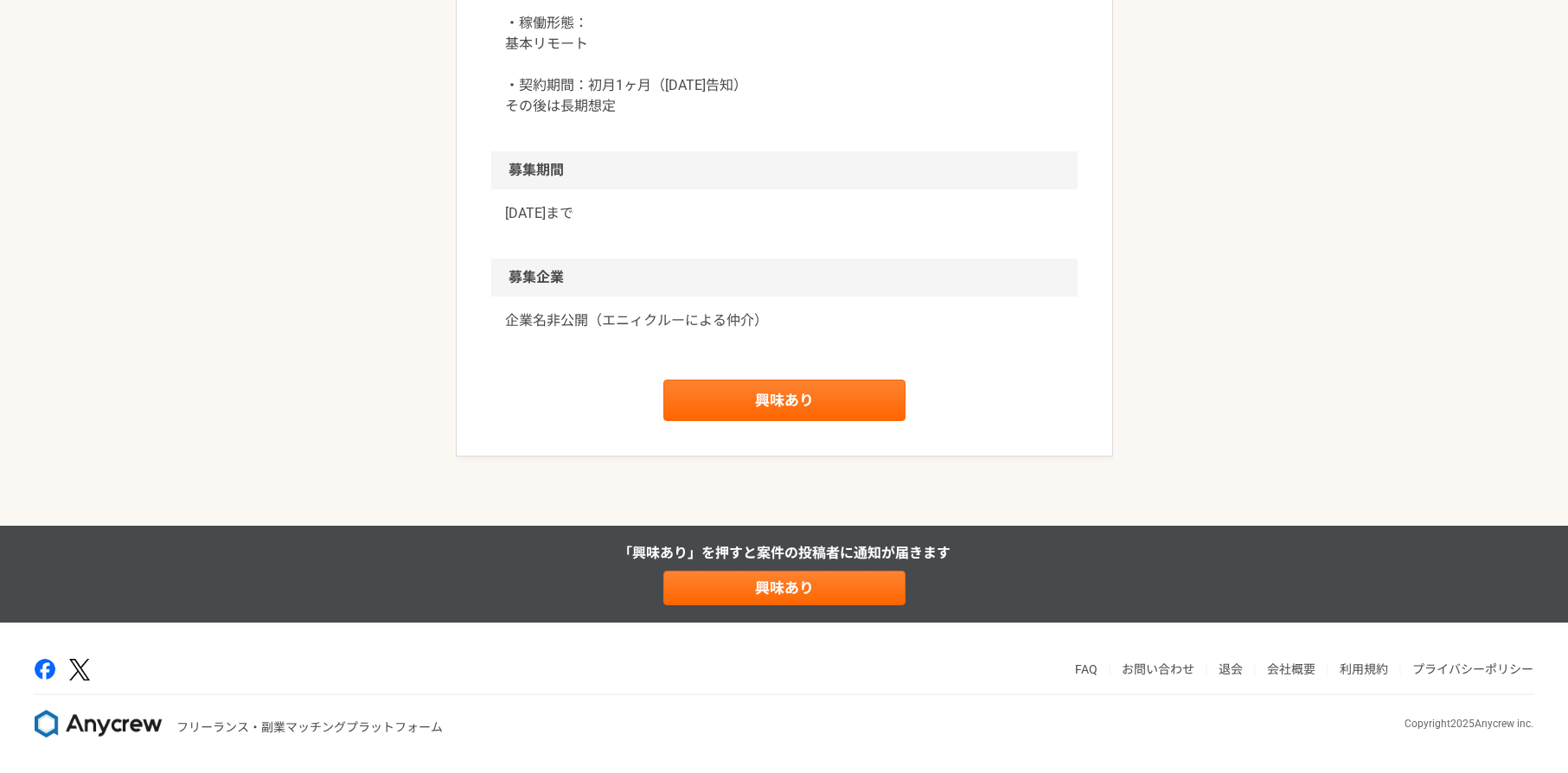
click at [807, 407] on link "興味あり" at bounding box center [784, 400] width 242 height 41
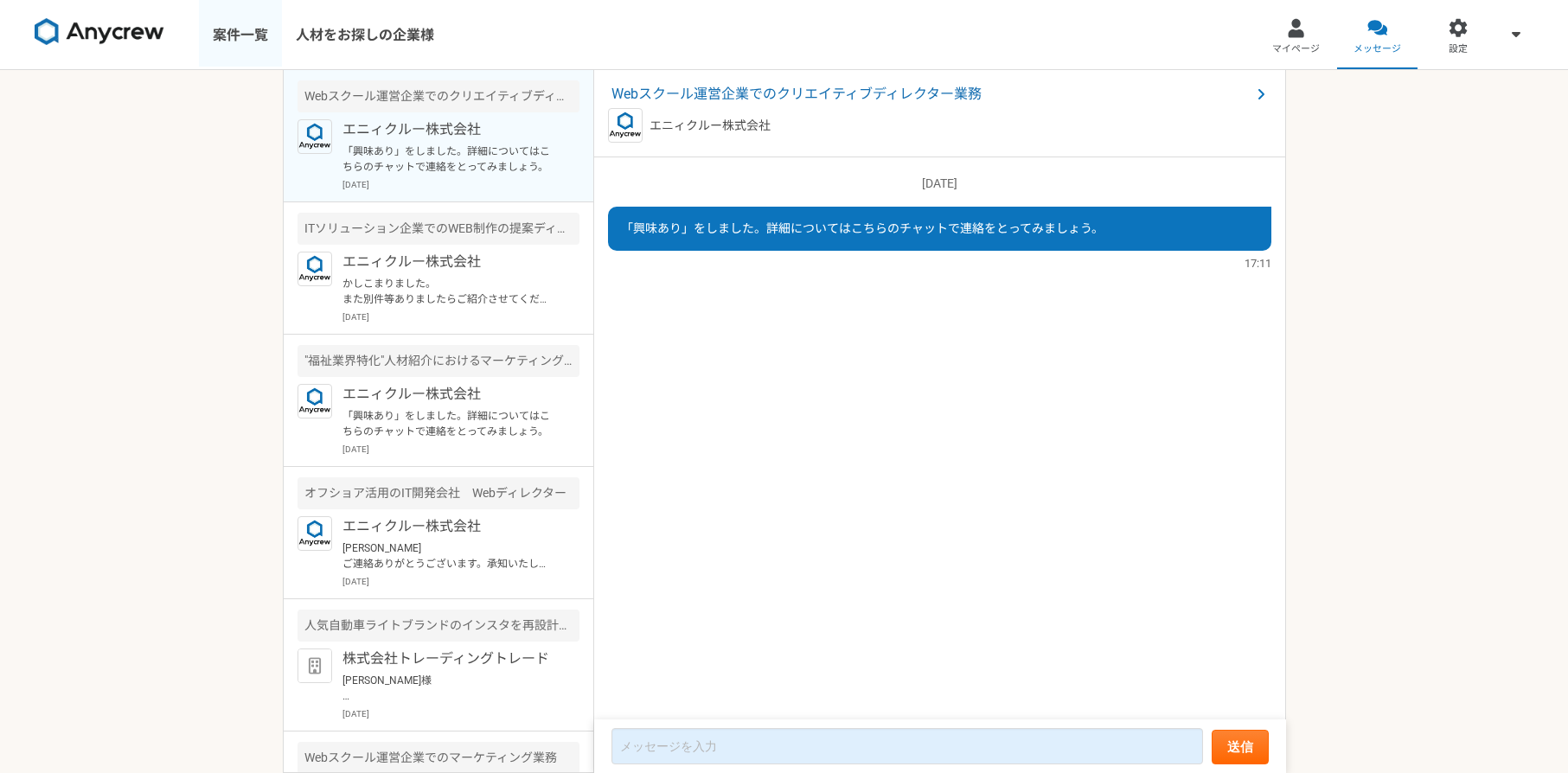
click at [256, 47] on link "案件一覧" at bounding box center [240, 35] width 83 height 69
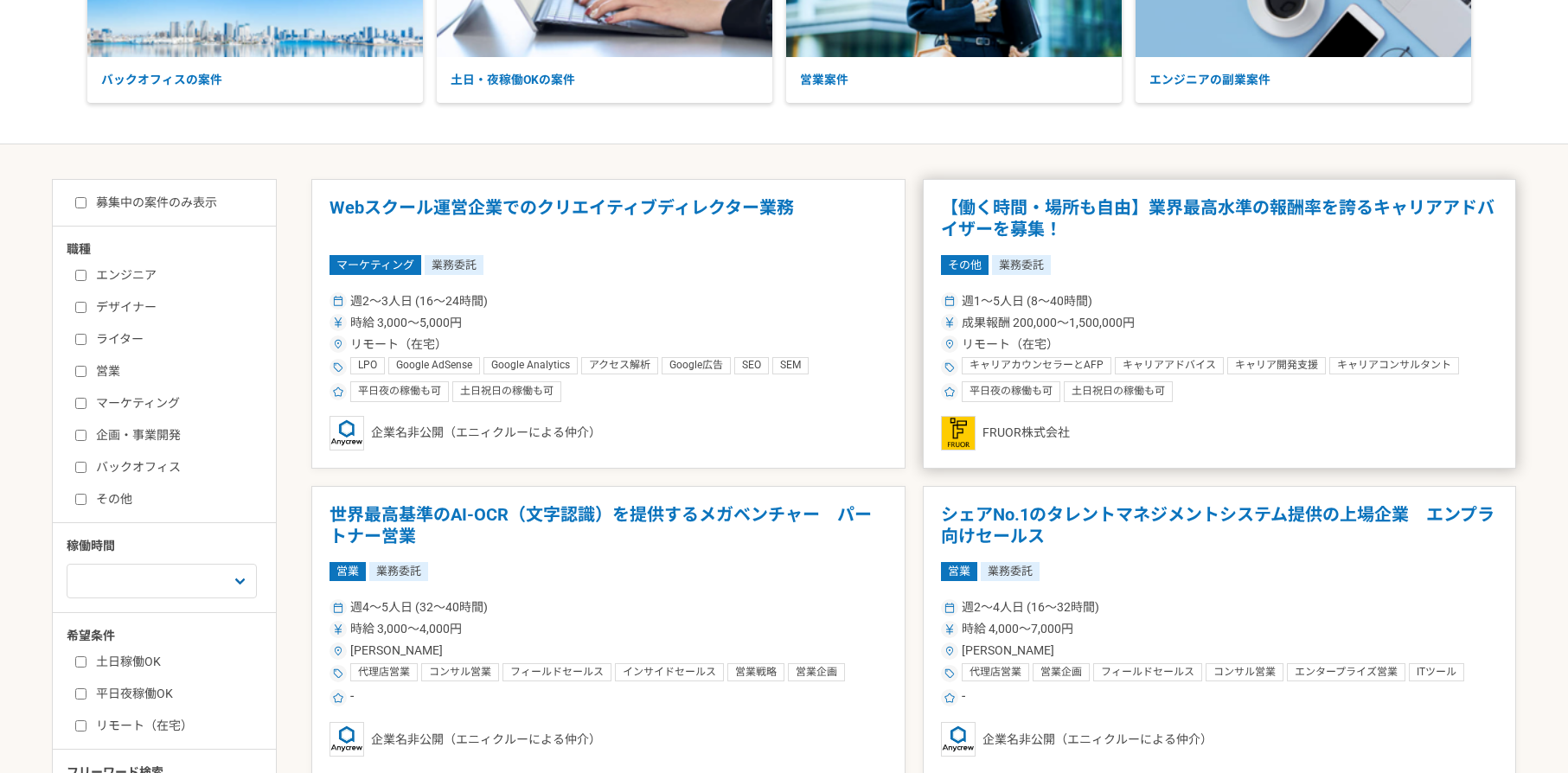
scroll to position [430, 0]
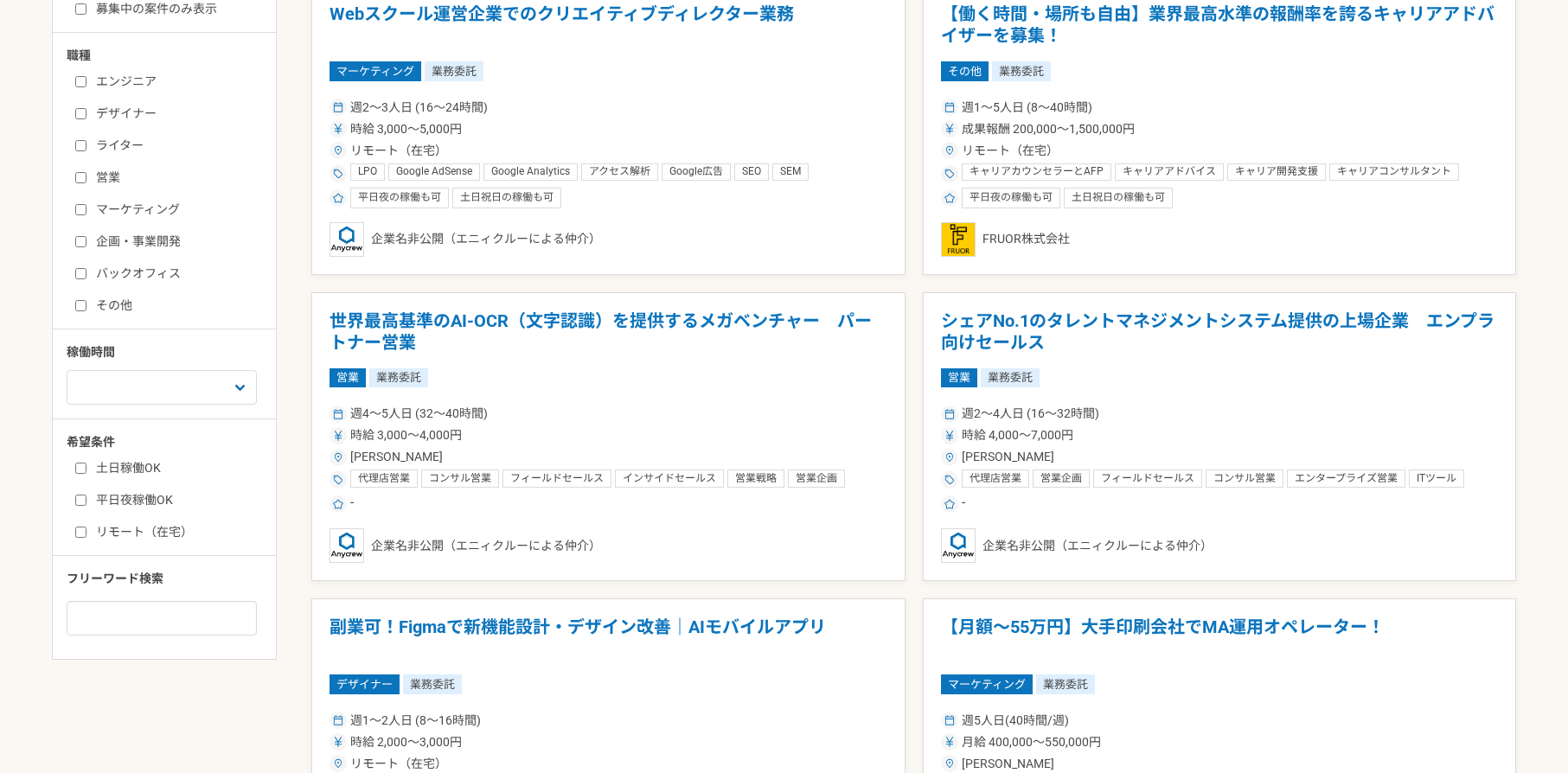
click at [137, 211] on label "マーケティング" at bounding box center [174, 210] width 199 height 18
click at [87, 211] on input "マーケティング" at bounding box center [80, 210] width 11 height 11
checkbox input "true"
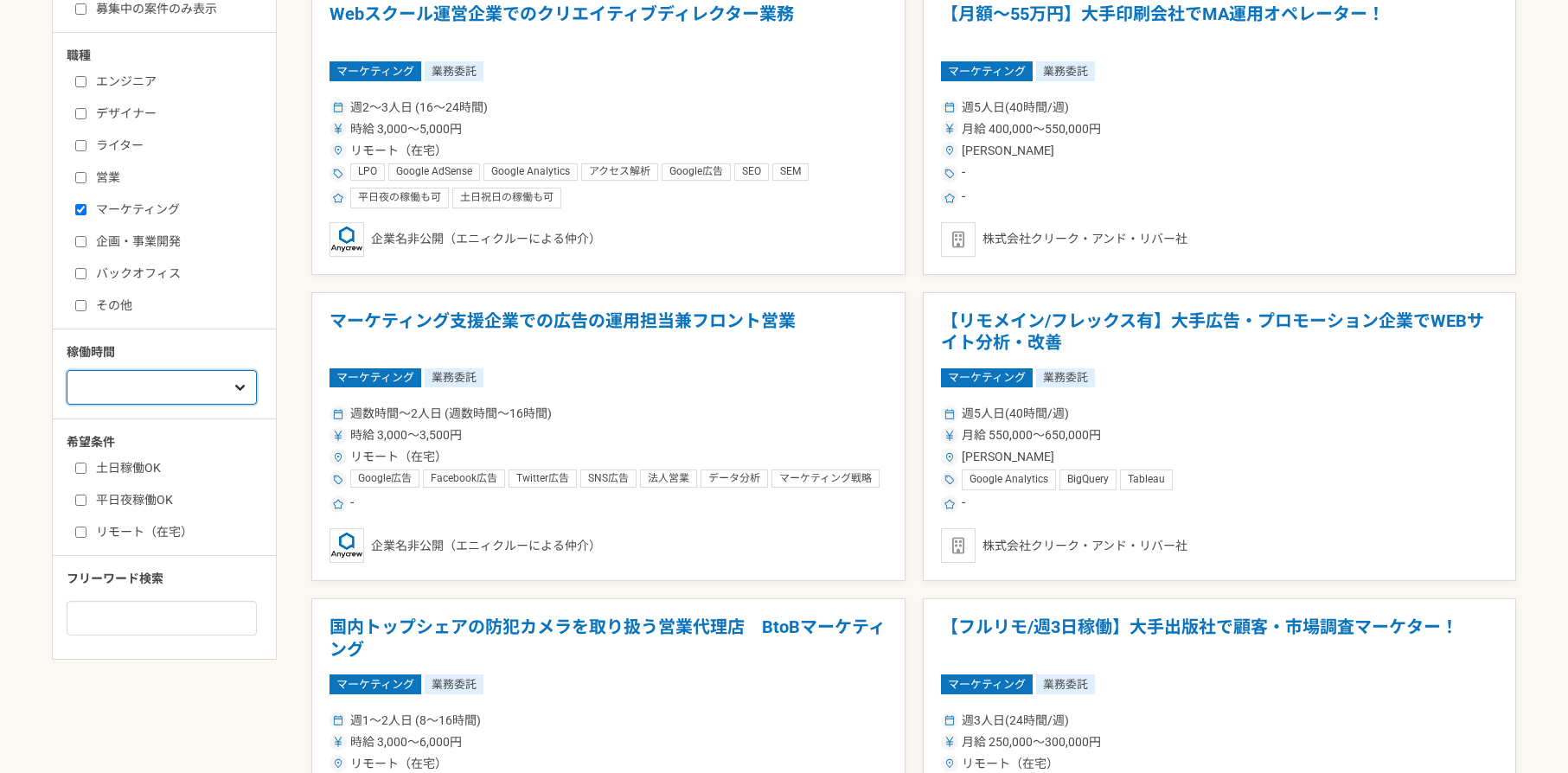
click at [160, 400] on select "週1人日（8時間）以下 週2人日（16時間）以下 週3人日（24時間）以下 週4人日（32時間）以下 週5人日（40時間）以下" at bounding box center [162, 387] width 190 height 35
click at [128, 528] on label "リモート（在宅）" at bounding box center [174, 532] width 199 height 18
click at [87, 528] on input "リモート（在宅）" at bounding box center [80, 532] width 11 height 11
checkbox input "true"
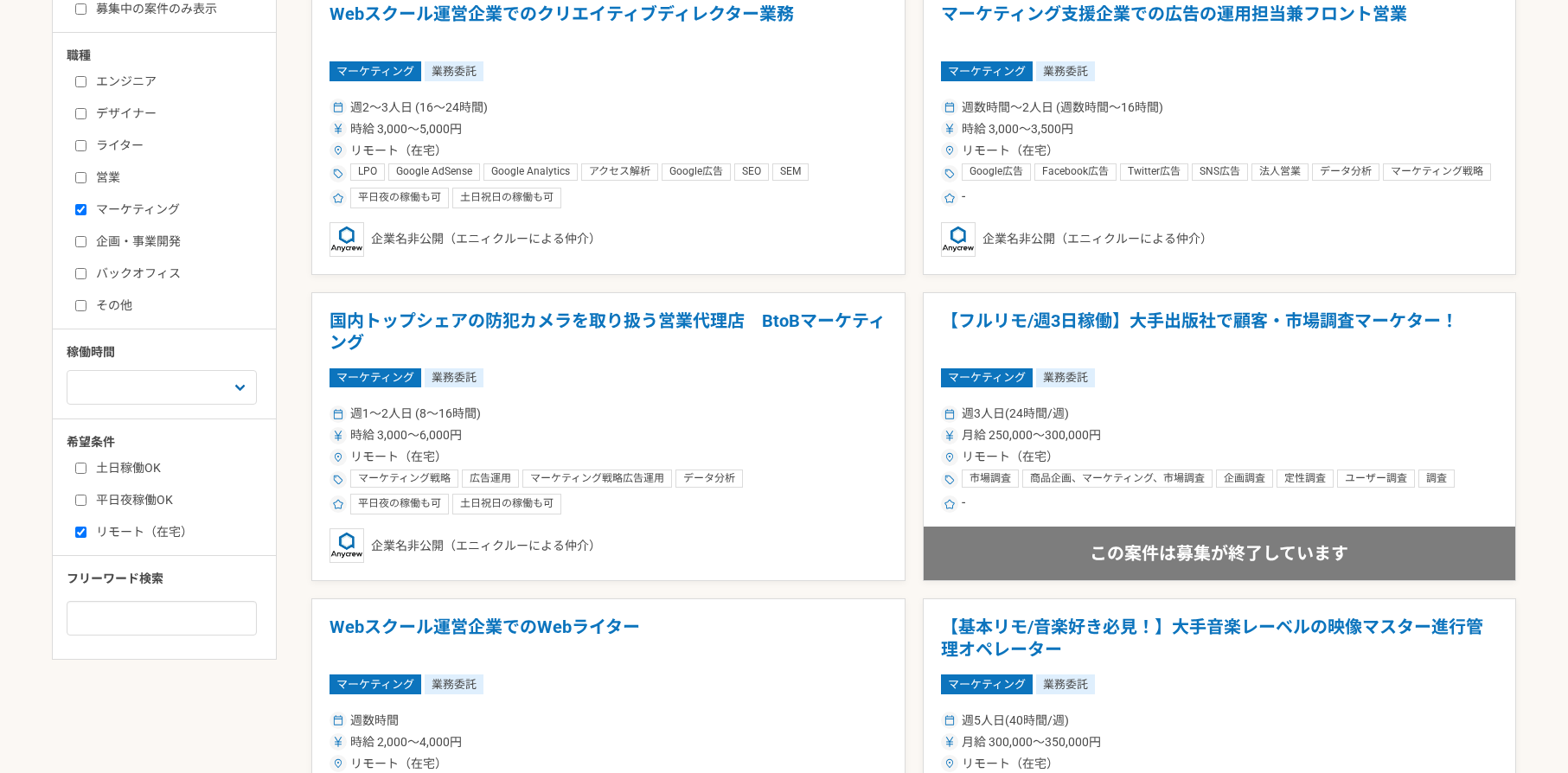
click at [133, 469] on label "土日稼働OK" at bounding box center [174, 468] width 199 height 18
click at [87, 469] on input "土日稼働OK" at bounding box center [80, 468] width 11 height 11
checkbox input "true"
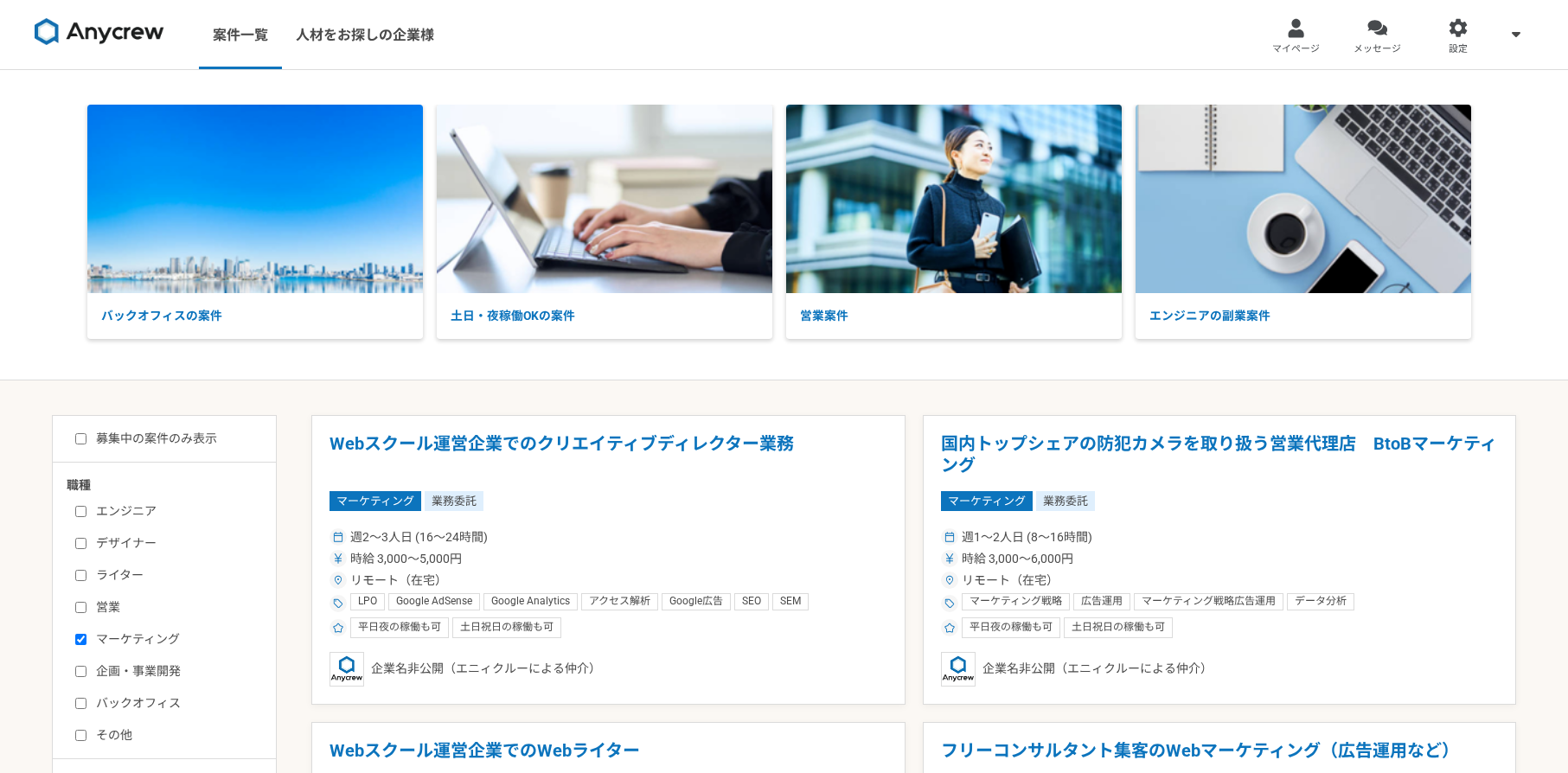
click at [111, 444] on label "募集中の案件のみ表示" at bounding box center [145, 439] width 142 height 18
click at [87, 444] on input "募集中の案件のみ表示" at bounding box center [80, 439] width 11 height 11
checkbox input "true"
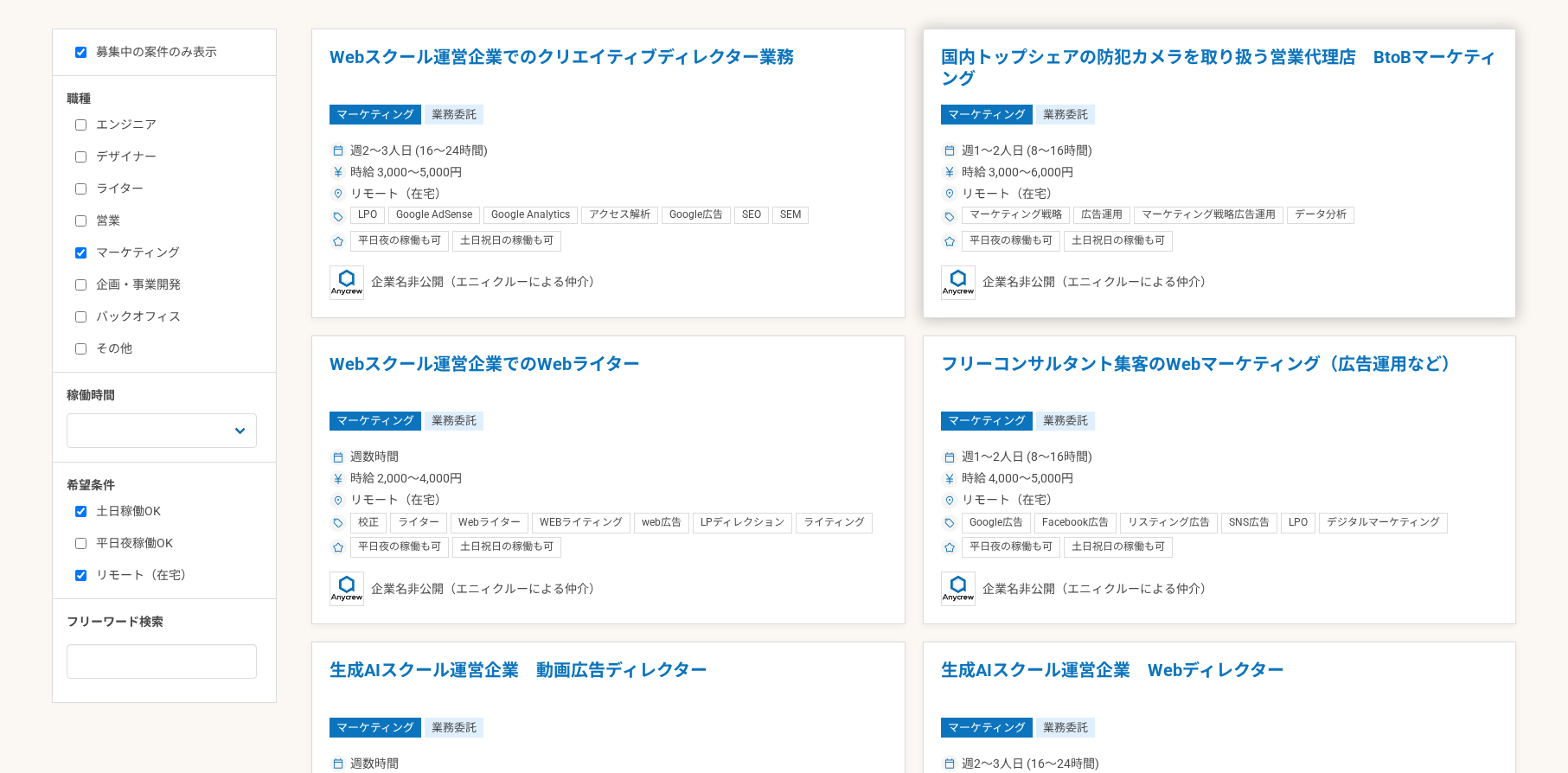
click at [1314, 163] on div "時給 3,000〜6,000円" at bounding box center [1220, 172] width 558 height 18
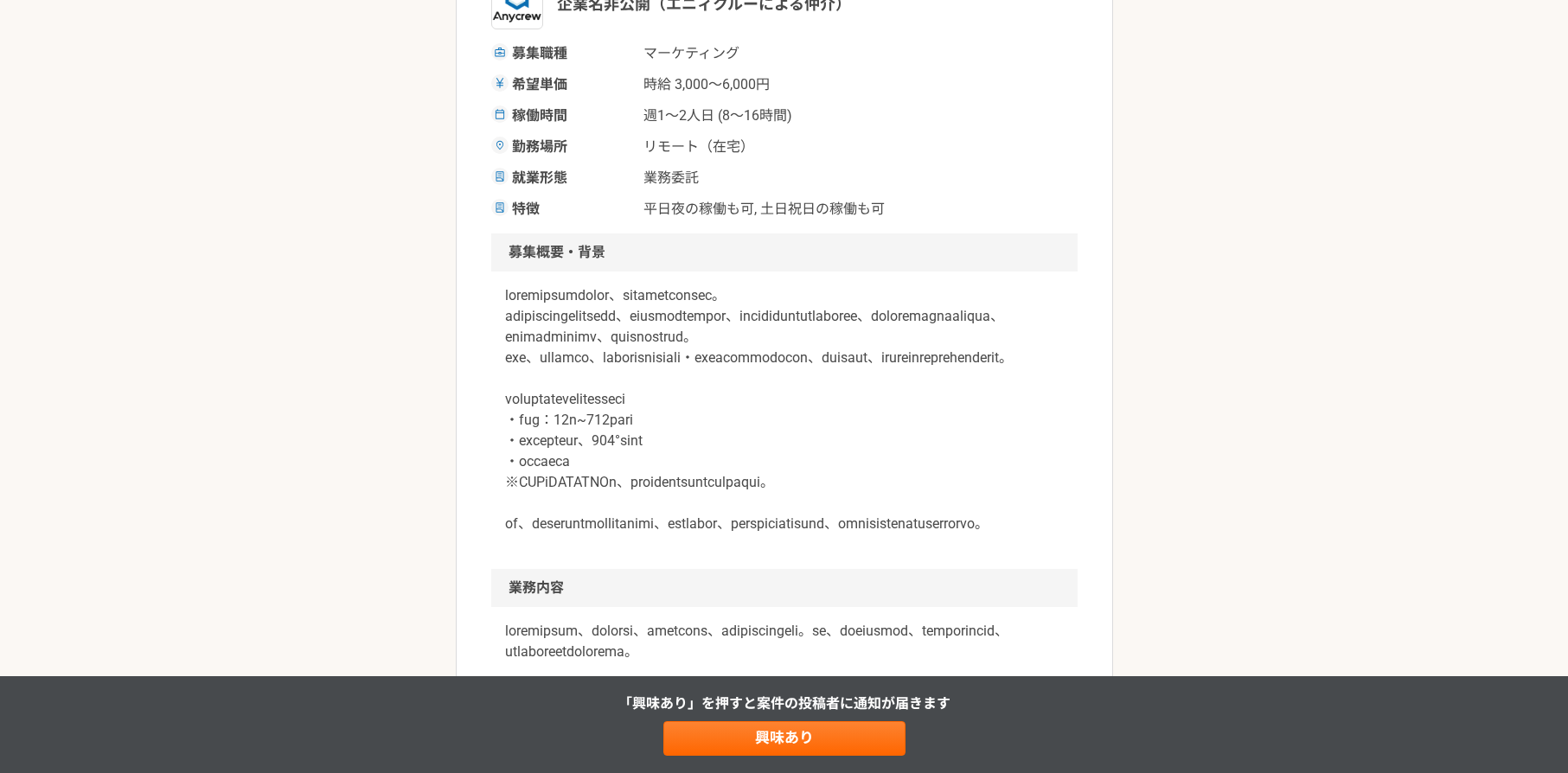
scroll to position [497, 0]
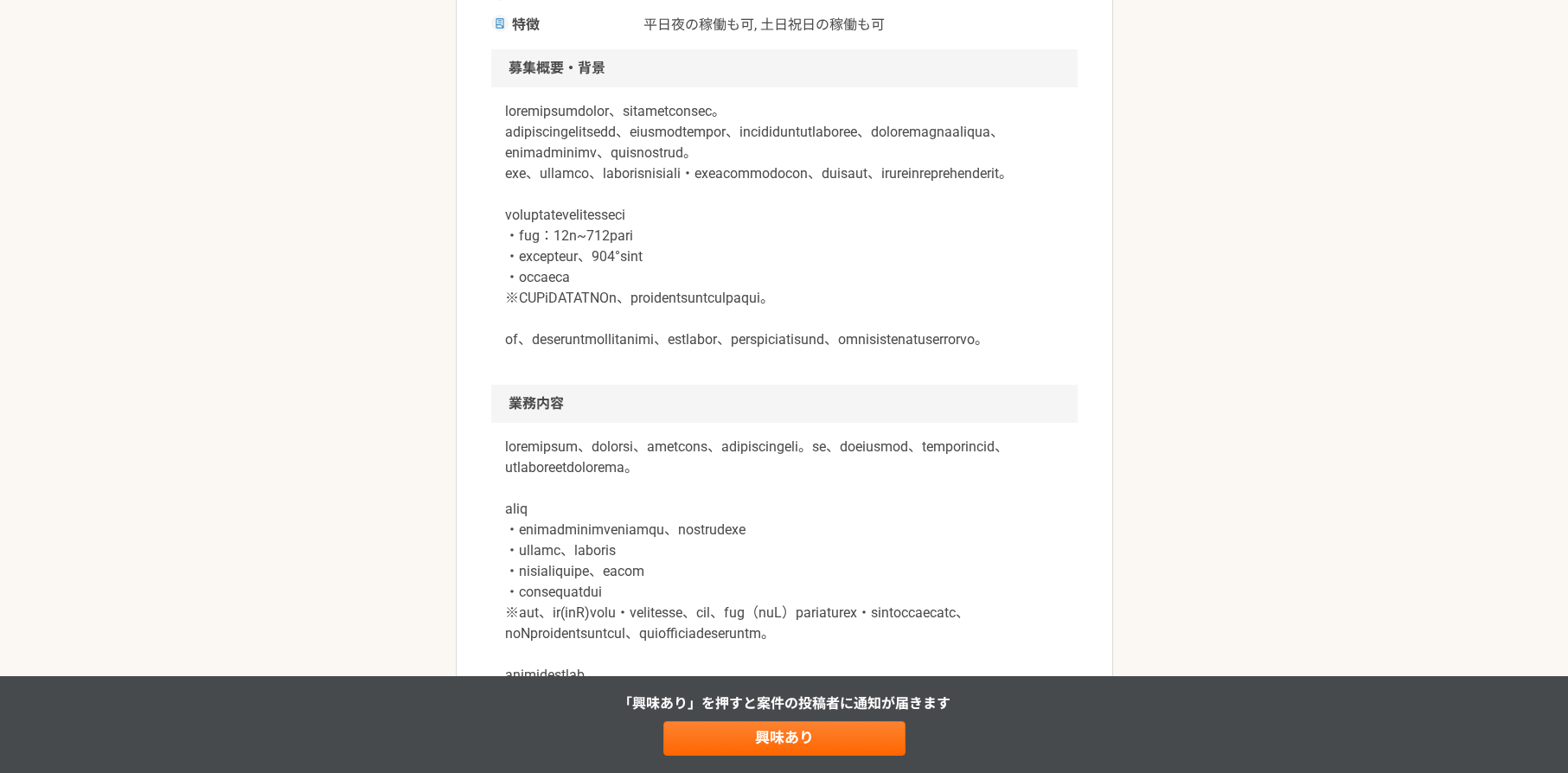
drag, startPoint x: 790, startPoint y: 399, endPoint x: 815, endPoint y: 402, distance: 25.2
click at [815, 350] on p at bounding box center [784, 225] width 559 height 249
drag, startPoint x: 793, startPoint y: 380, endPoint x: 847, endPoint y: 410, distance: 61.8
click at [847, 350] on p at bounding box center [784, 225] width 559 height 249
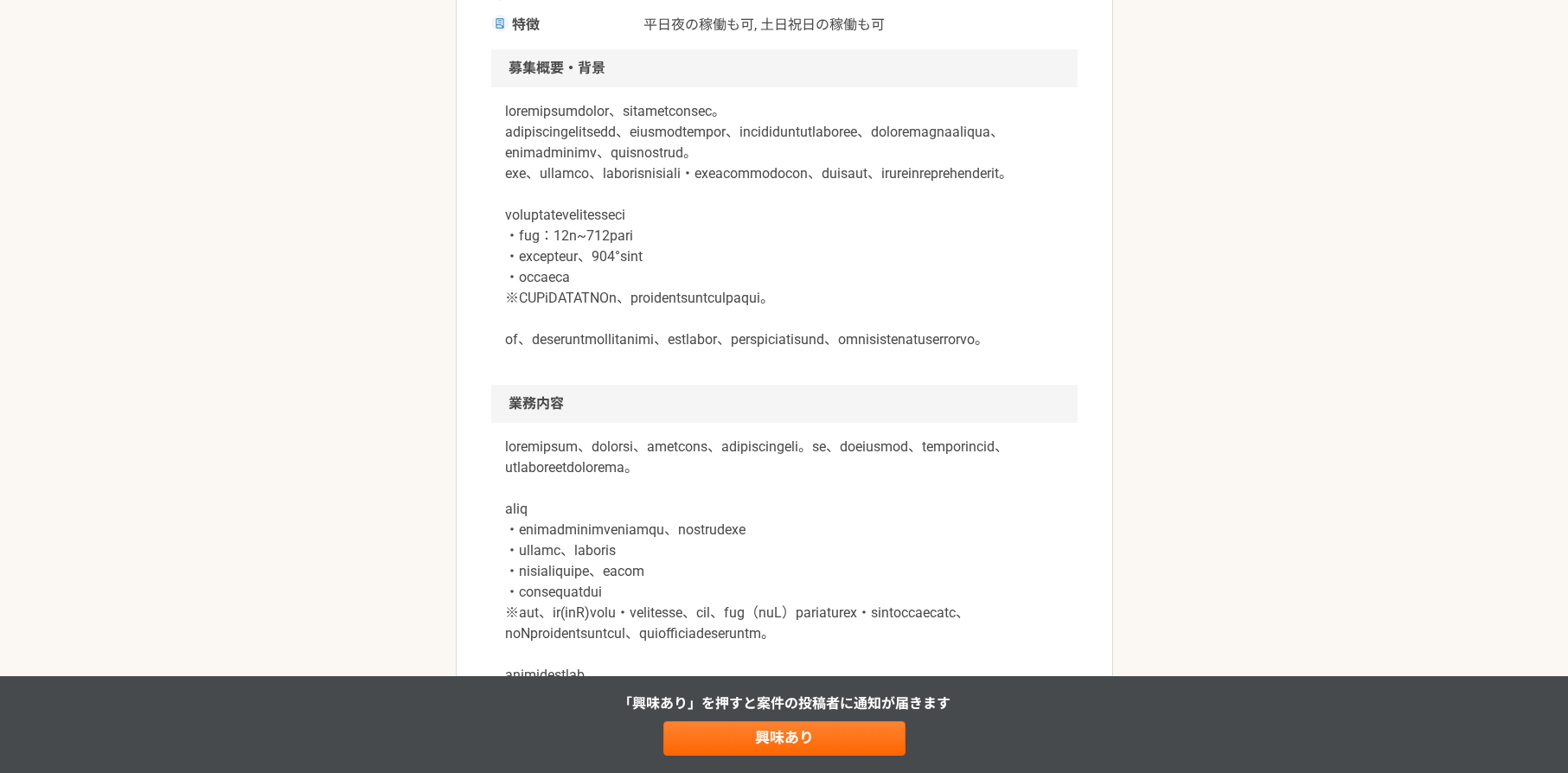
scroll to position [681, 0]
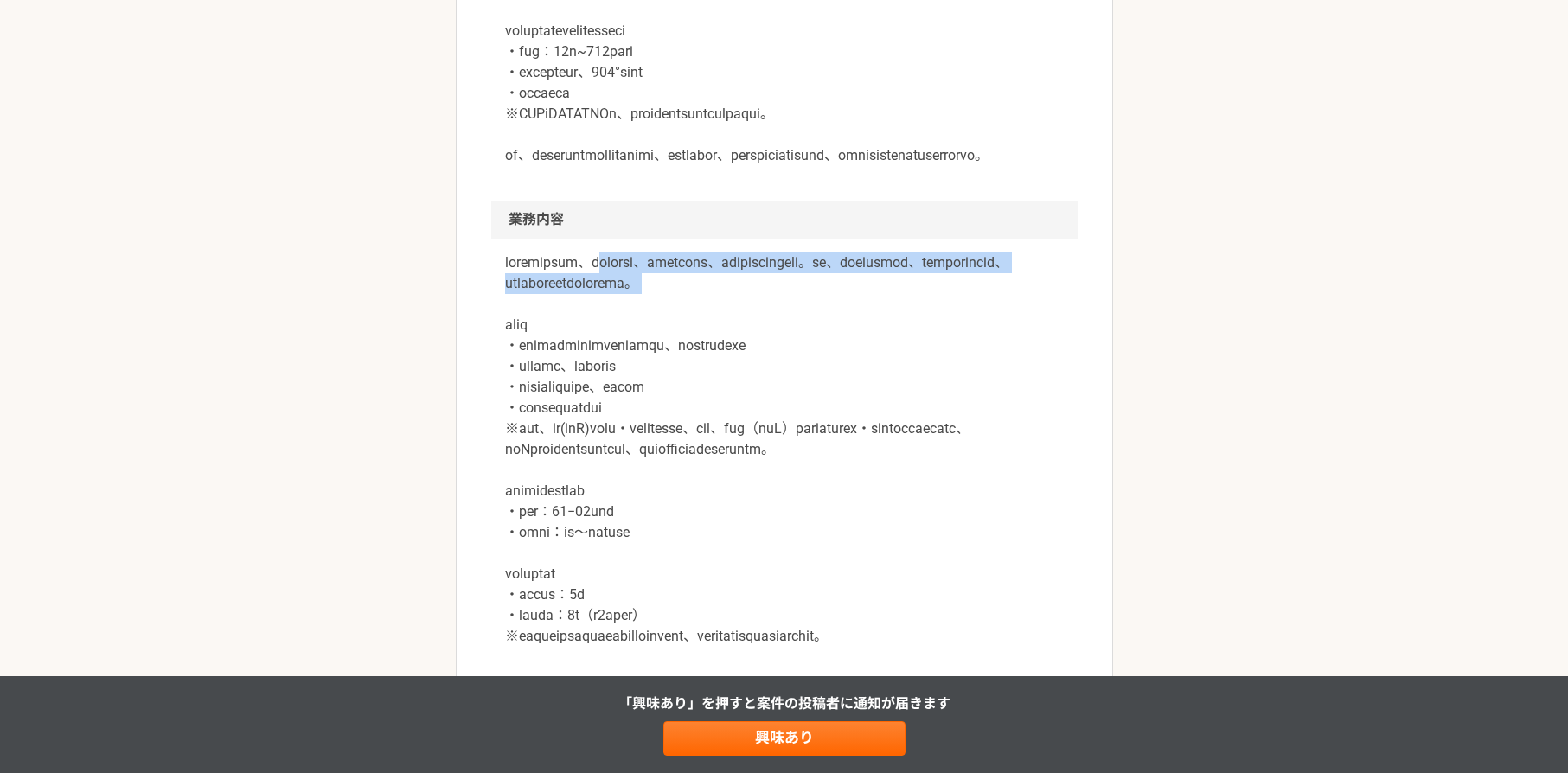
drag, startPoint x: 665, startPoint y: 319, endPoint x: 776, endPoint y: 391, distance: 132.3
click at [776, 390] on p at bounding box center [784, 450] width 559 height 394
click at [826, 369] on p at bounding box center [784, 450] width 559 height 394
drag, startPoint x: 786, startPoint y: 329, endPoint x: 795, endPoint y: 379, distance: 50.8
click at [795, 379] on p at bounding box center [784, 450] width 559 height 394
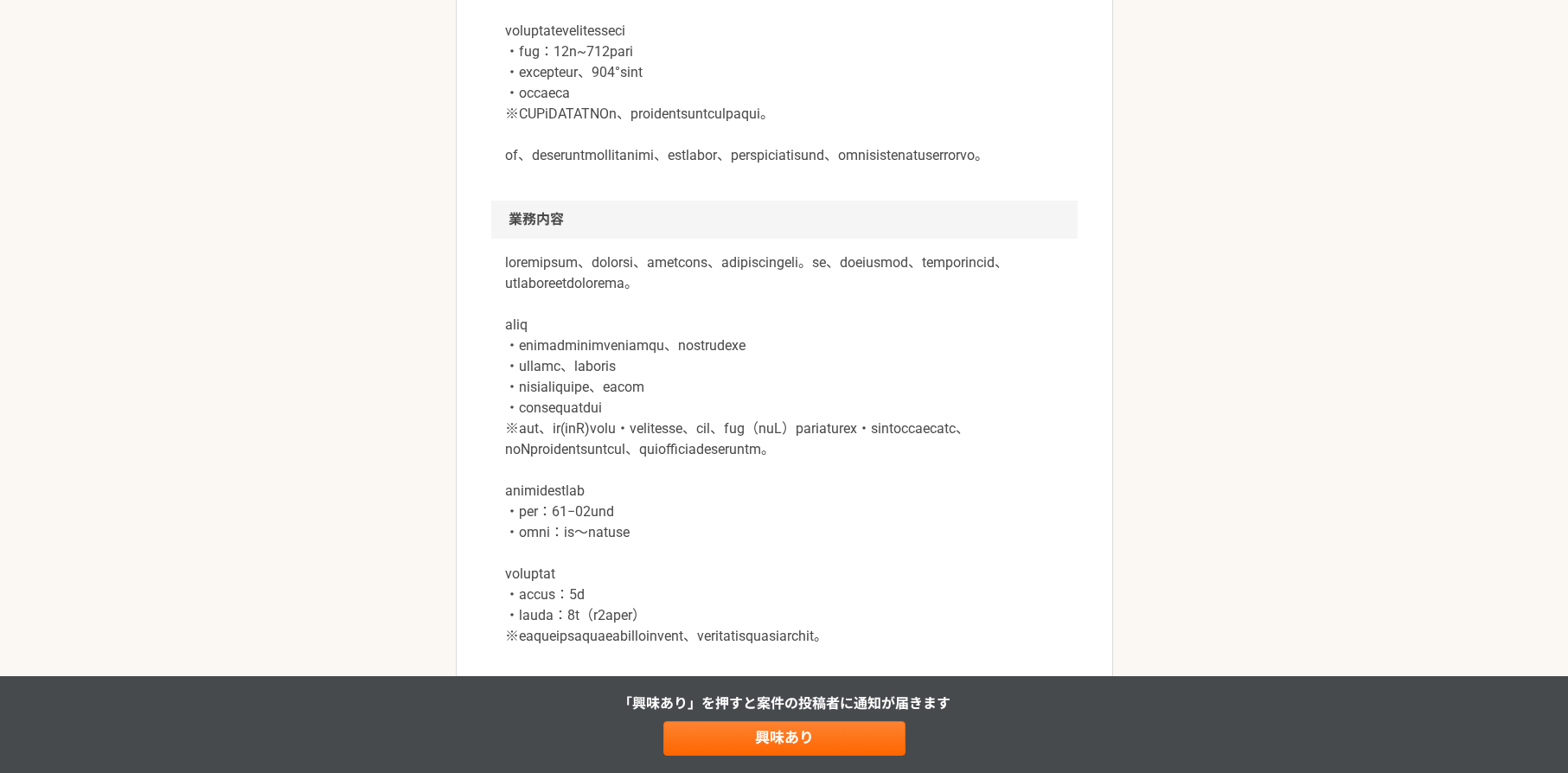
click at [796, 381] on p at bounding box center [784, 450] width 559 height 394
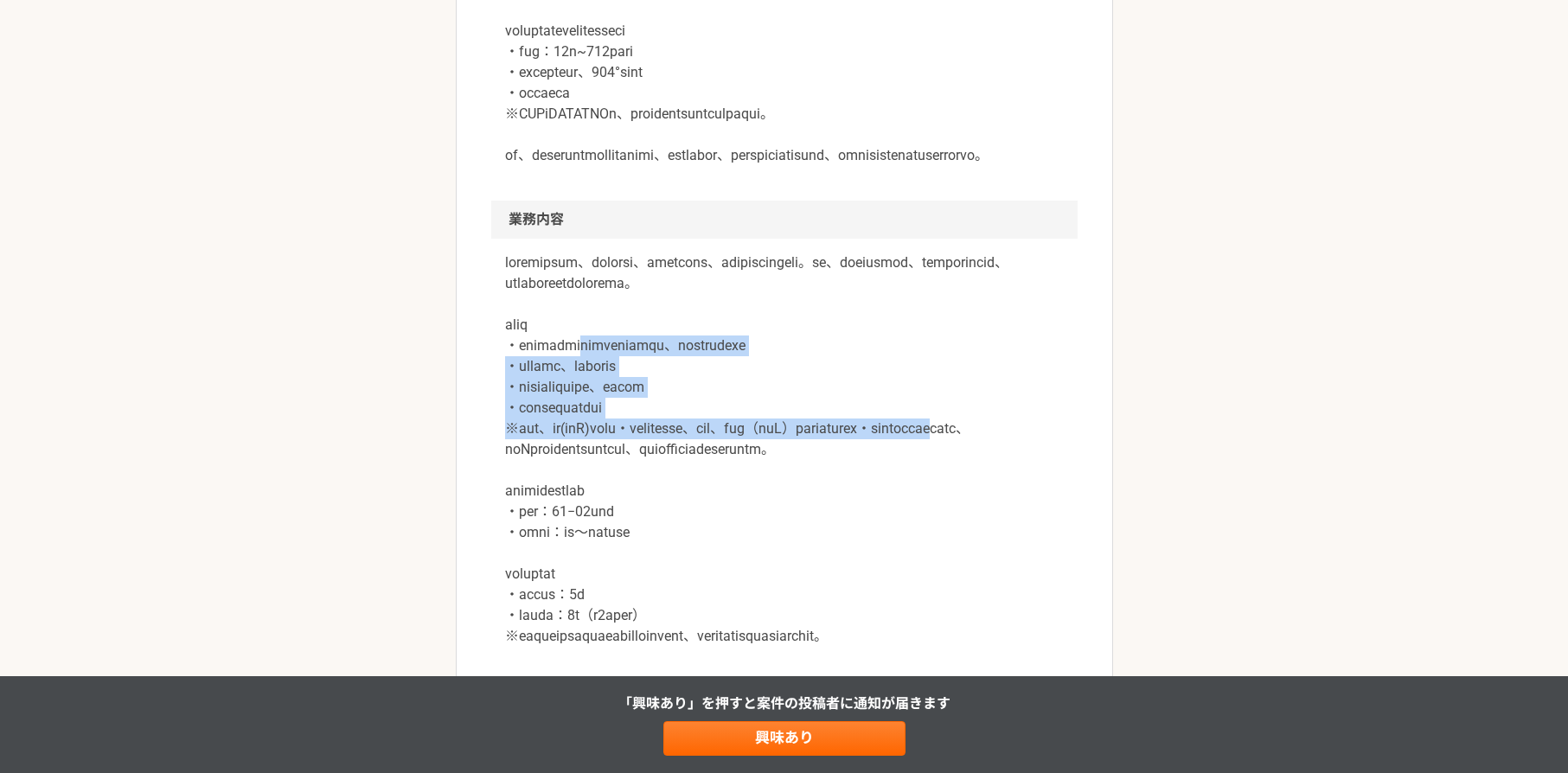
drag, startPoint x: 623, startPoint y: 425, endPoint x: 719, endPoint y: 529, distance: 141.5
click at [719, 529] on p at bounding box center [784, 450] width 559 height 394
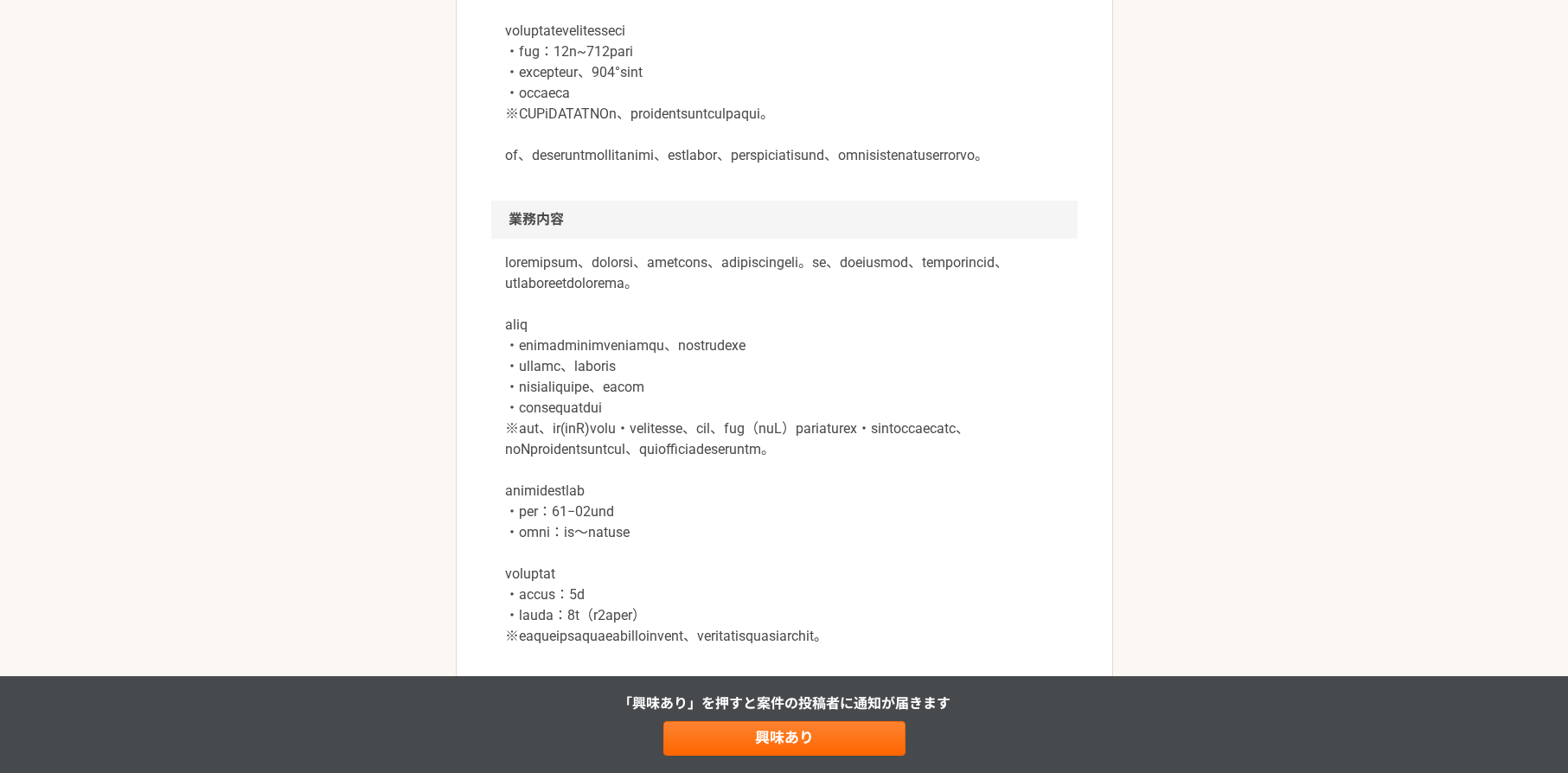
click at [741, 533] on p at bounding box center [784, 450] width 559 height 394
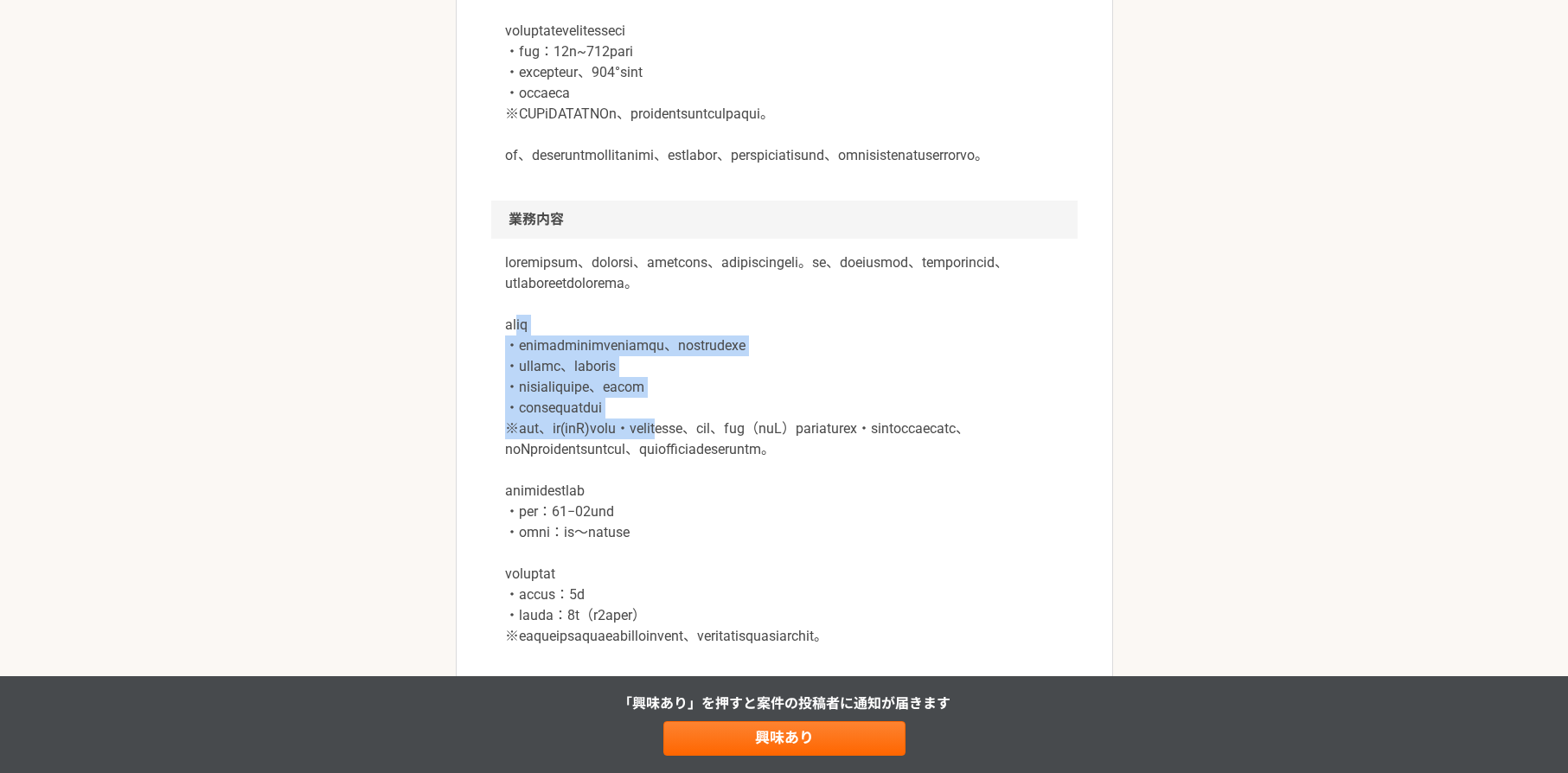
drag, startPoint x: 538, startPoint y: 404, endPoint x: 768, endPoint y: 503, distance: 250.4
click at [768, 502] on p at bounding box center [784, 450] width 559 height 394
click at [769, 505] on p at bounding box center [784, 450] width 559 height 394
drag, startPoint x: 555, startPoint y: 426, endPoint x: 743, endPoint y: 502, distance: 202.8
click at [743, 502] on p at bounding box center [784, 450] width 559 height 394
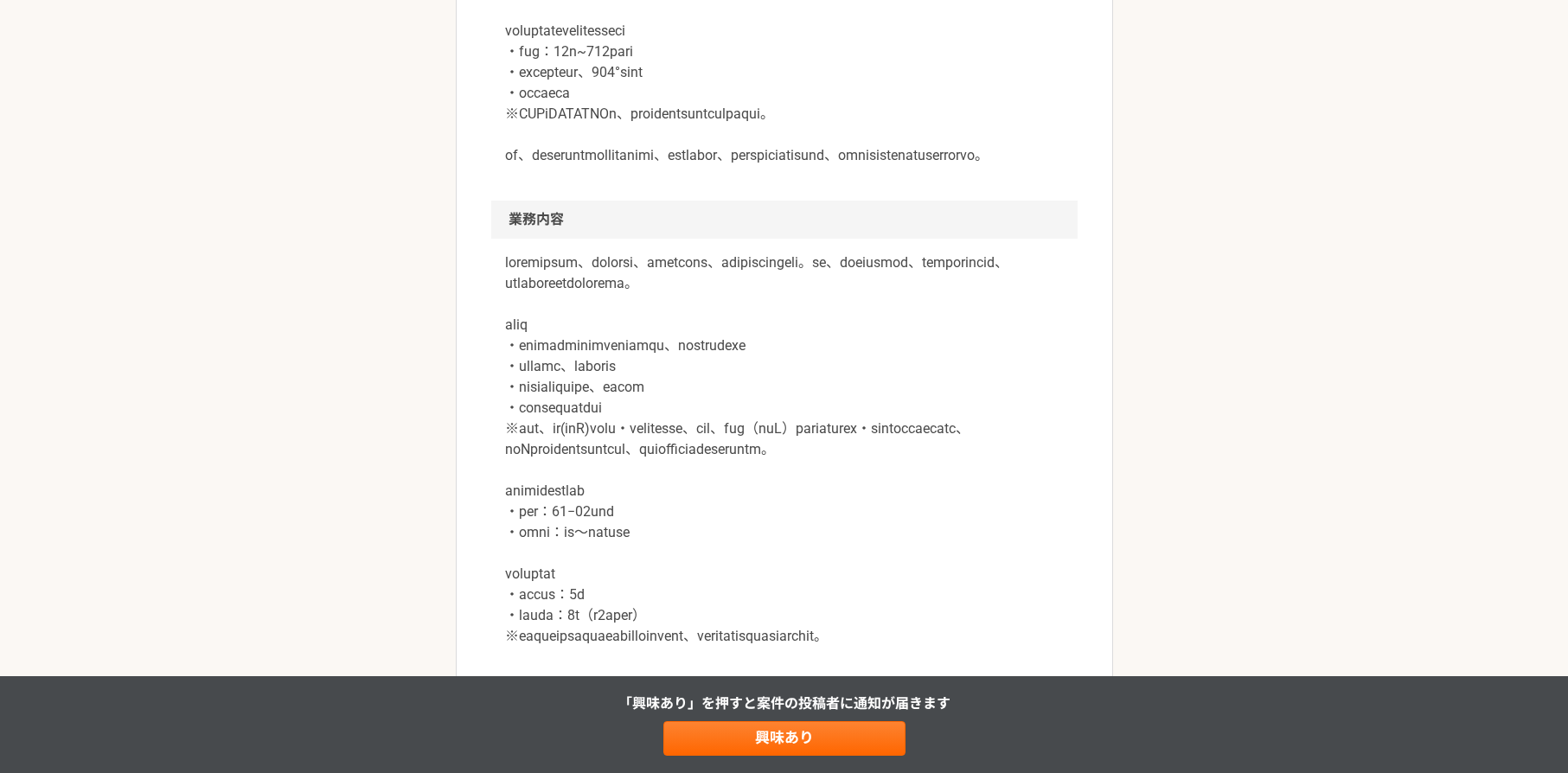
click at [753, 502] on p at bounding box center [784, 450] width 559 height 394
drag, startPoint x: 714, startPoint y: 508, endPoint x: 826, endPoint y: 549, distance: 119.3
click at [826, 549] on p at bounding box center [784, 450] width 559 height 394
drag, startPoint x: 848, startPoint y: 540, endPoint x: 830, endPoint y: 531, distance: 20.1
click at [849, 540] on p at bounding box center [784, 450] width 559 height 394
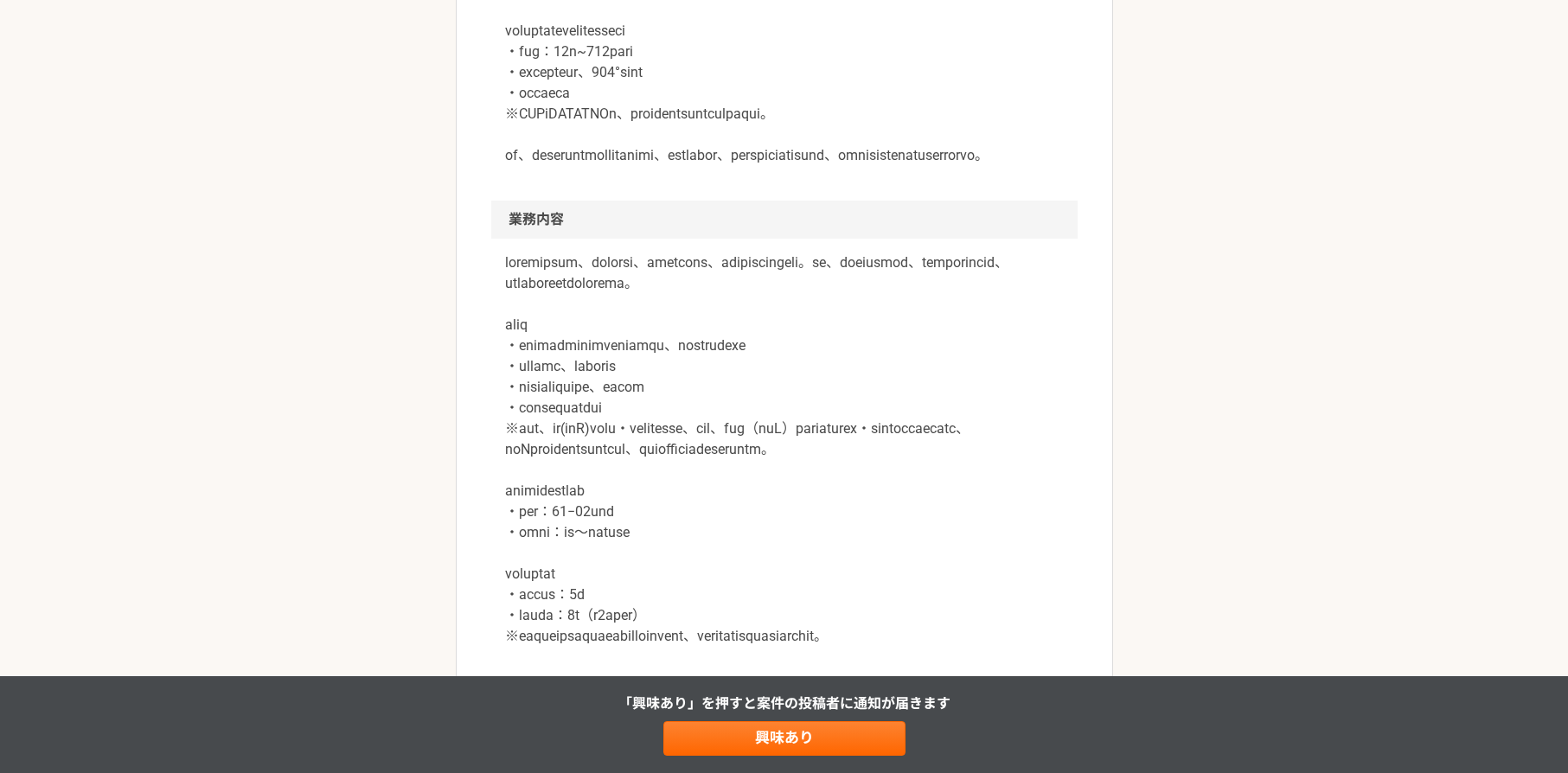
scroll to position [867, 0]
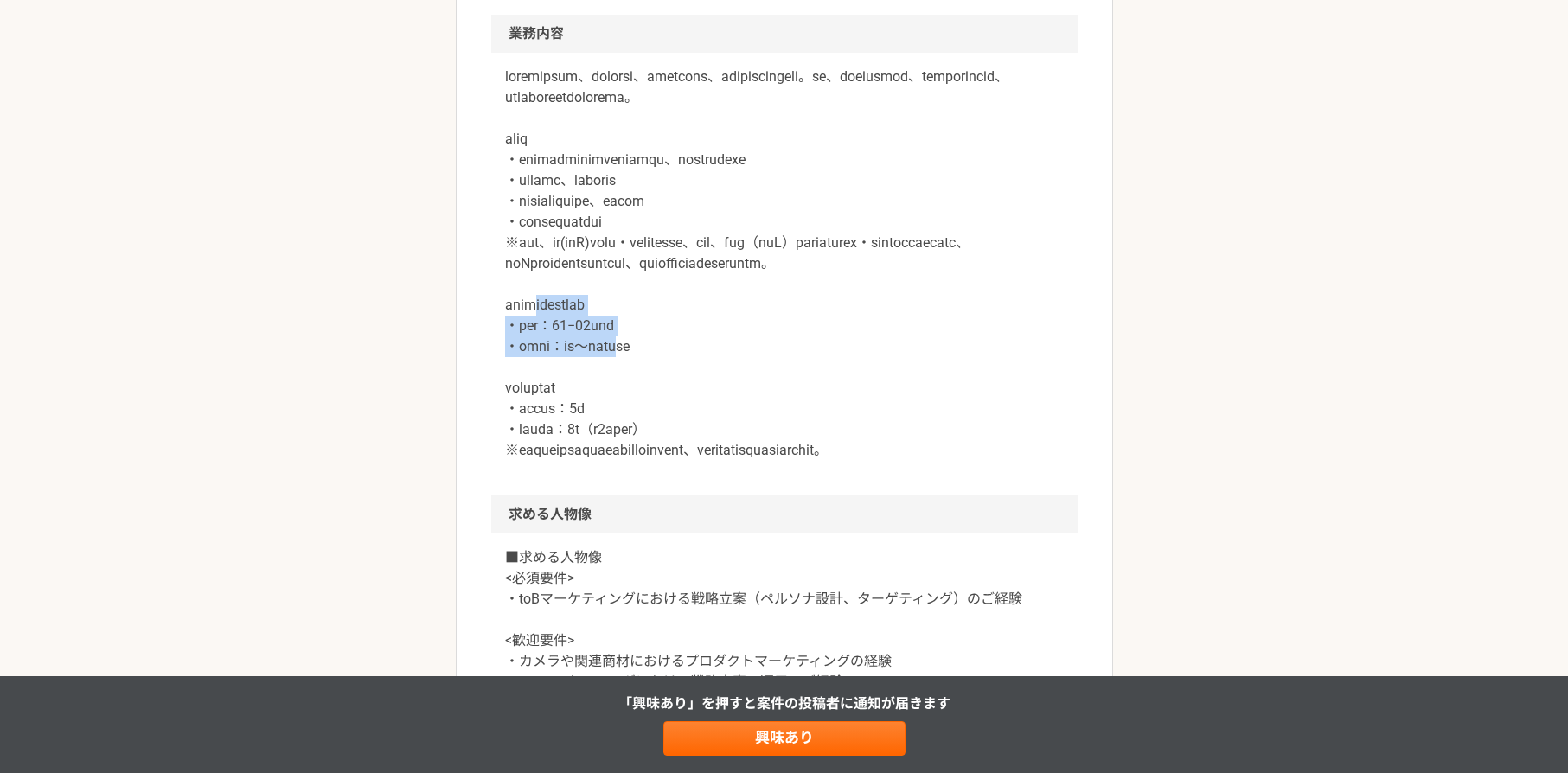
drag, startPoint x: 558, startPoint y: 414, endPoint x: 691, endPoint y: 453, distance: 138.6
click at [682, 454] on p at bounding box center [784, 264] width 559 height 394
click at [753, 453] on p at bounding box center [784, 264] width 559 height 394
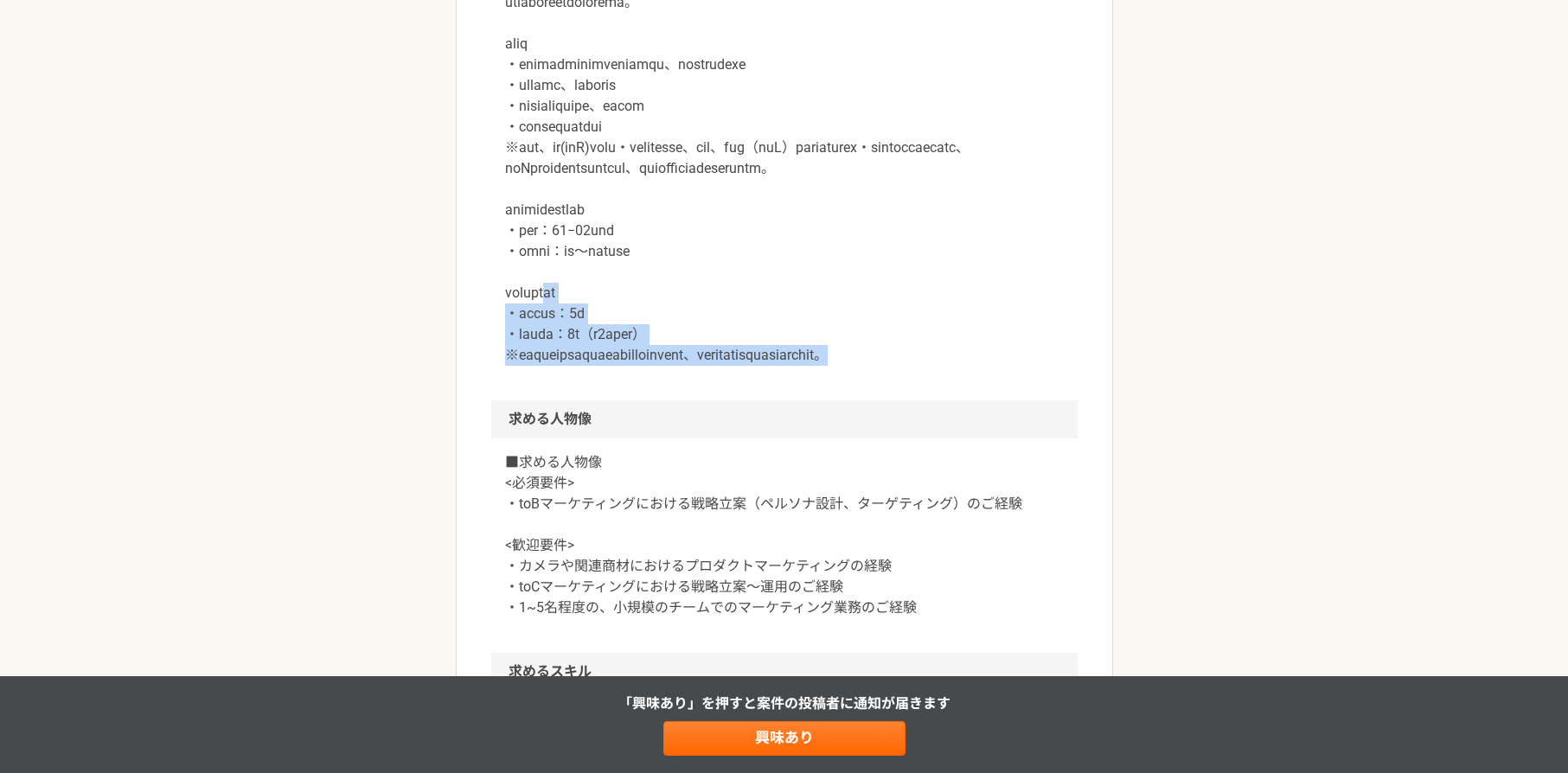
drag, startPoint x: 584, startPoint y: 395, endPoint x: 668, endPoint y: 485, distance: 123.1
click at [668, 366] on p at bounding box center [784, 169] width 559 height 394
click at [756, 366] on p at bounding box center [784, 169] width 559 height 394
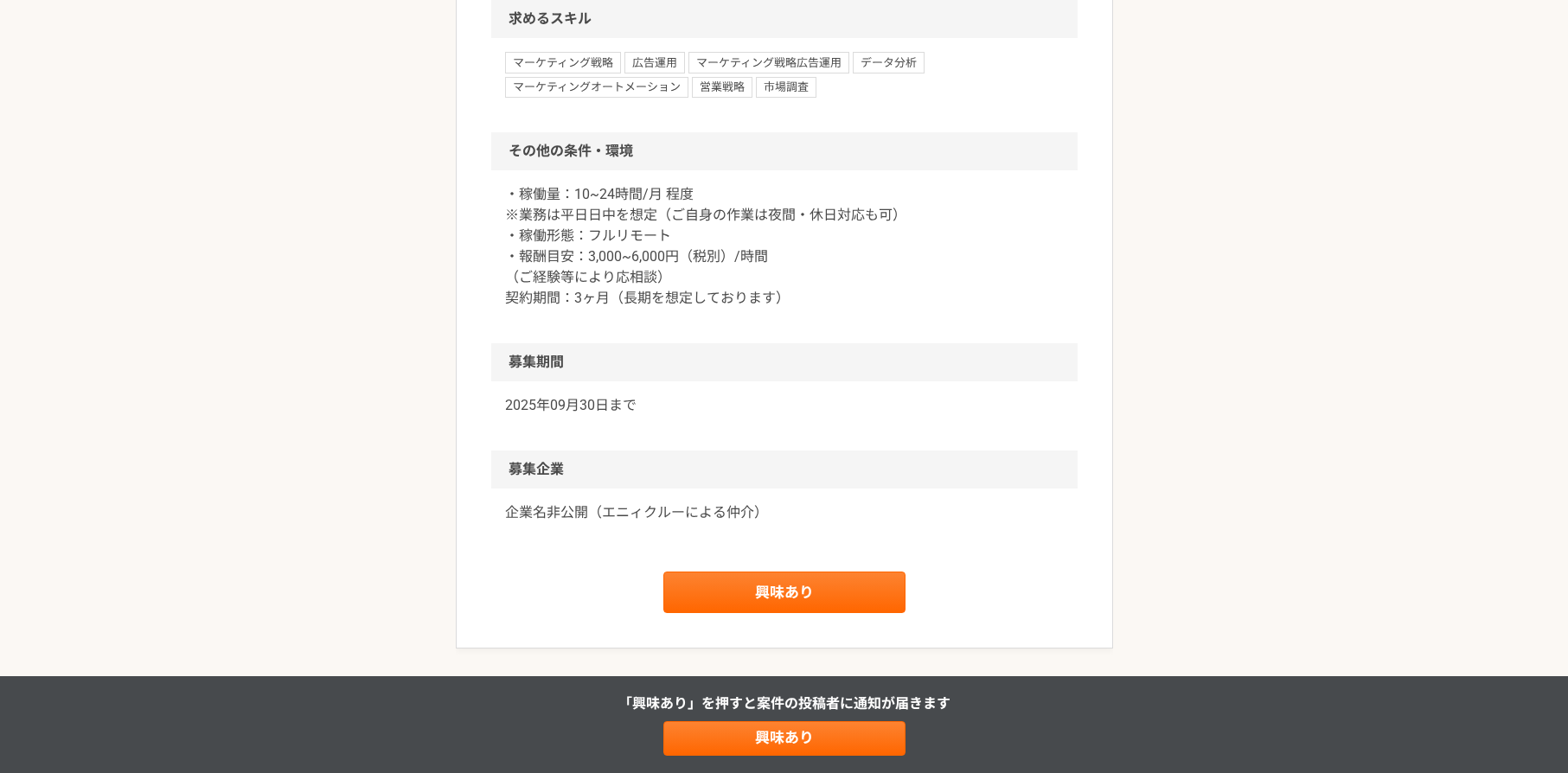
scroll to position [1931, 0]
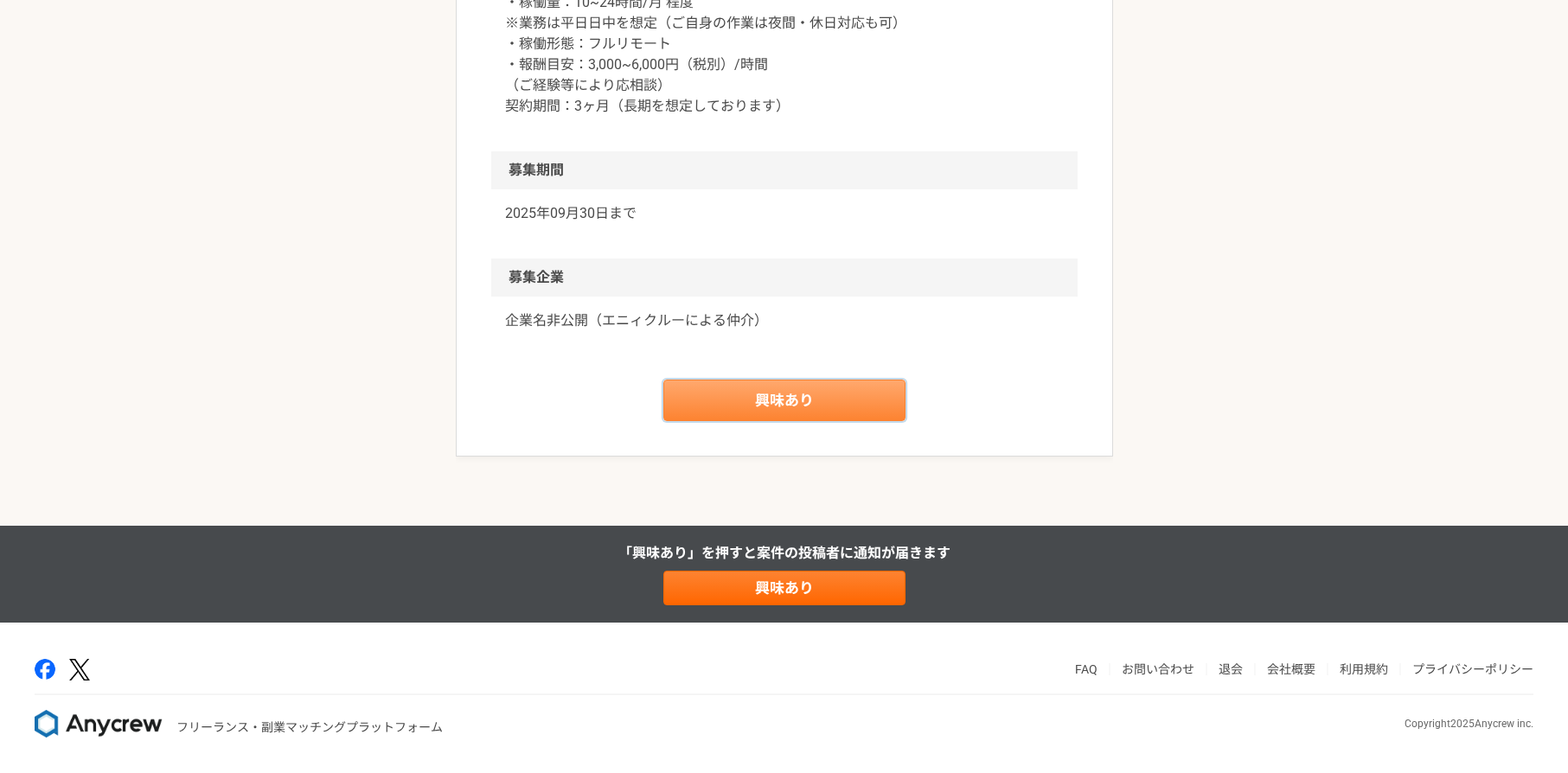
click at [804, 392] on link "興味あり" at bounding box center [784, 400] width 242 height 41
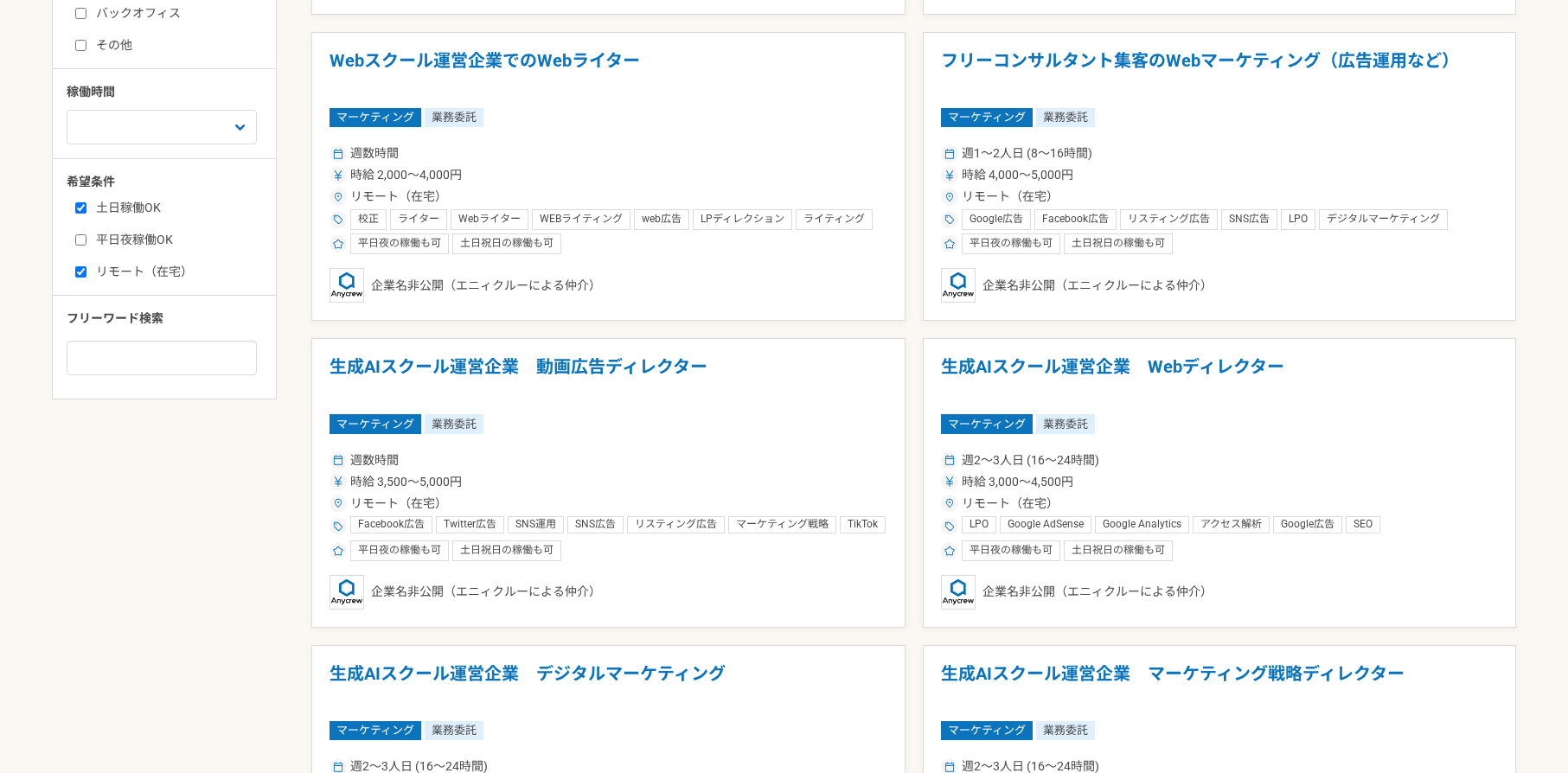
scroll to position [392, 0]
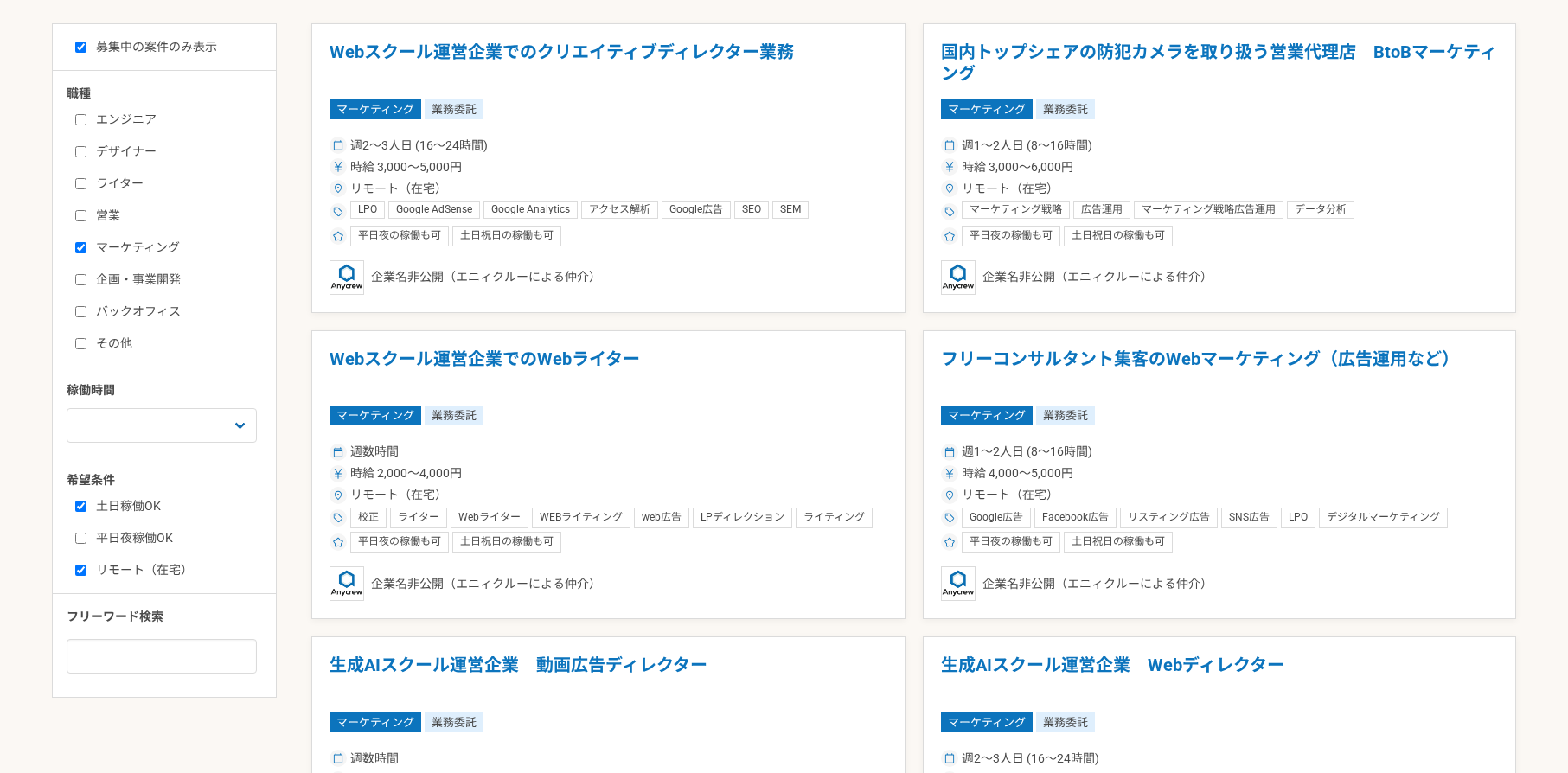
click at [102, 249] on label "マーケティング" at bounding box center [174, 247] width 199 height 18
click at [87, 249] on input "マーケティング" at bounding box center [80, 247] width 11 height 11
checkbox input "false"
